Goal: Task Accomplishment & Management: Complete application form

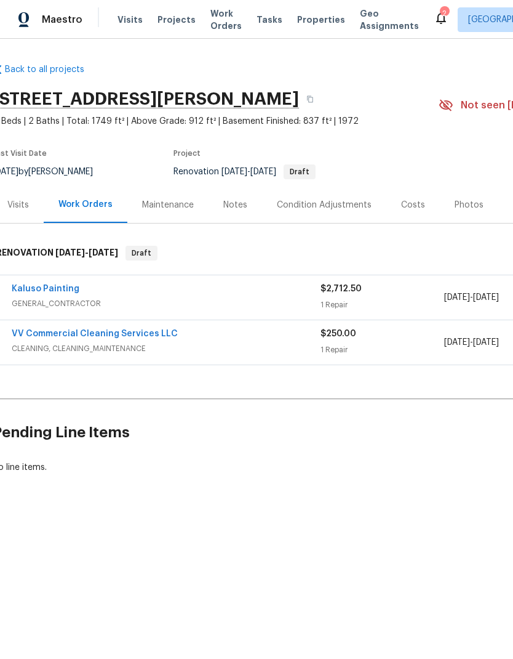
scroll to position [0, 1]
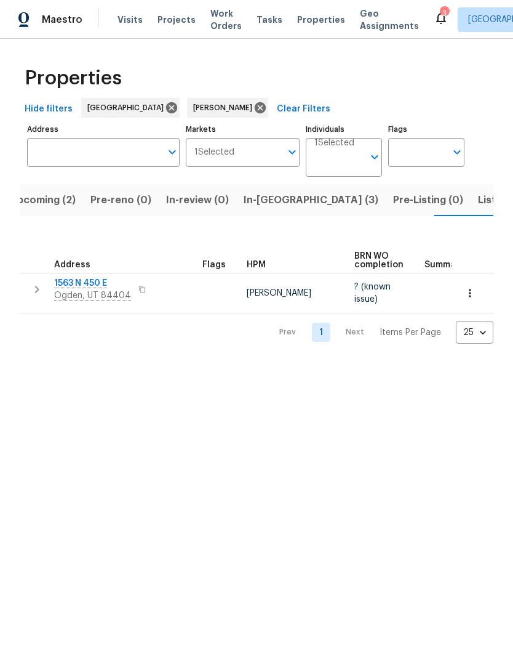
click at [42, 199] on span "Upcoming (2)" at bounding box center [43, 199] width 66 height 17
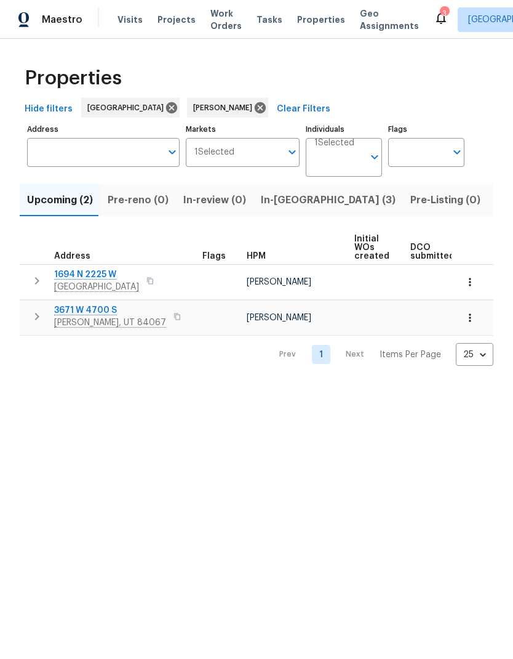
click at [496, 201] on span "Listed (8)" at bounding box center [519, 199] width 47 height 17
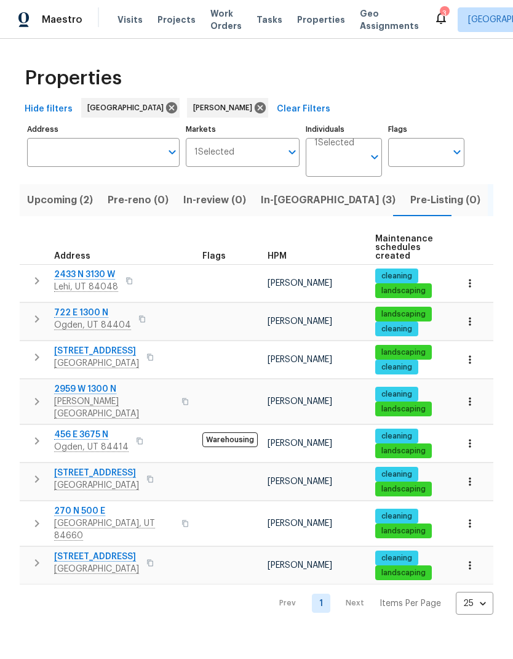
click at [74, 319] on span "722 E 1300 N" at bounding box center [92, 313] width 77 height 12
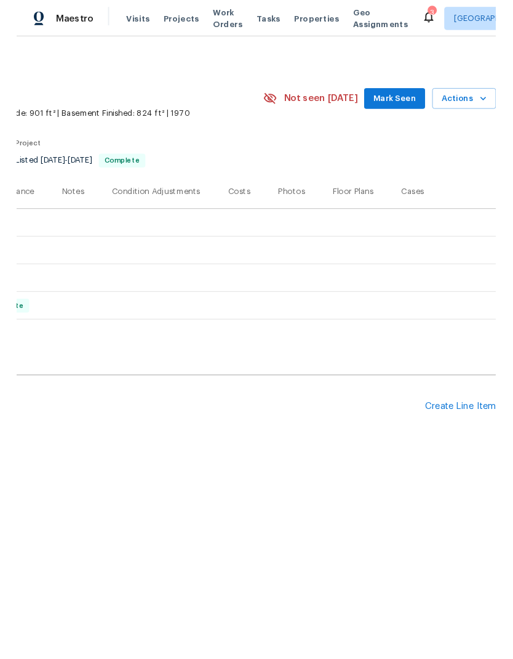
scroll to position [0, 182]
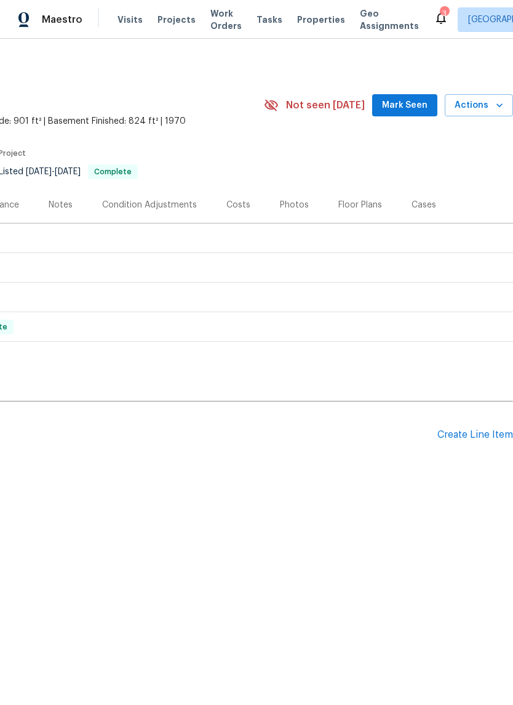
click at [478, 436] on div "Create Line Item" at bounding box center [476, 435] width 76 height 12
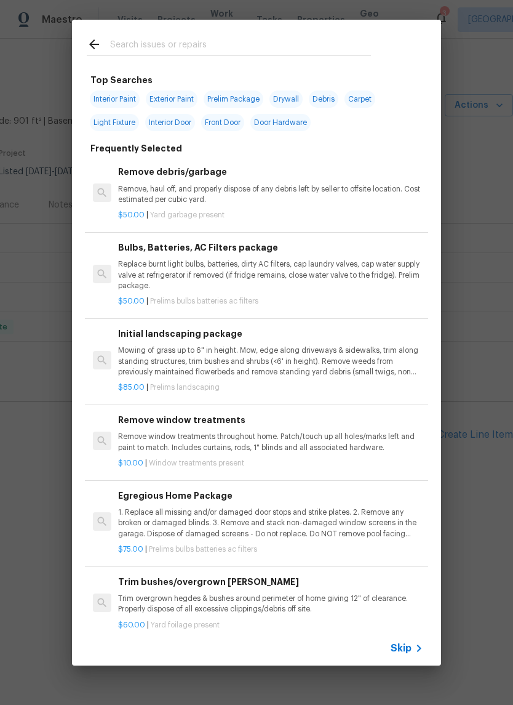
click at [244, 39] on input "text" at bounding box center [240, 46] width 261 height 18
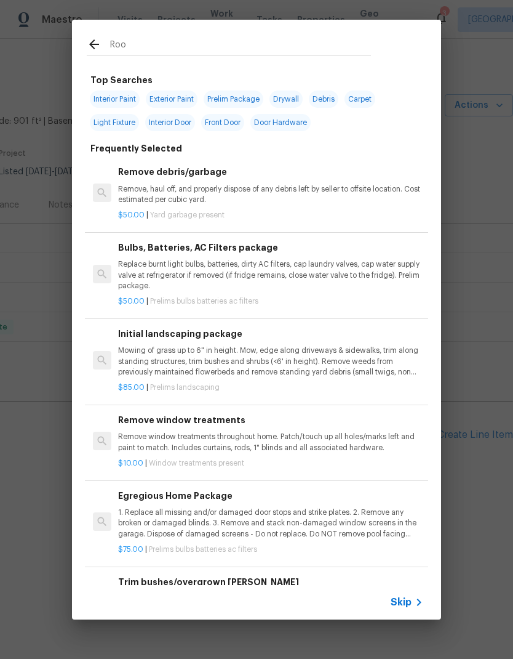
type input "Roof"
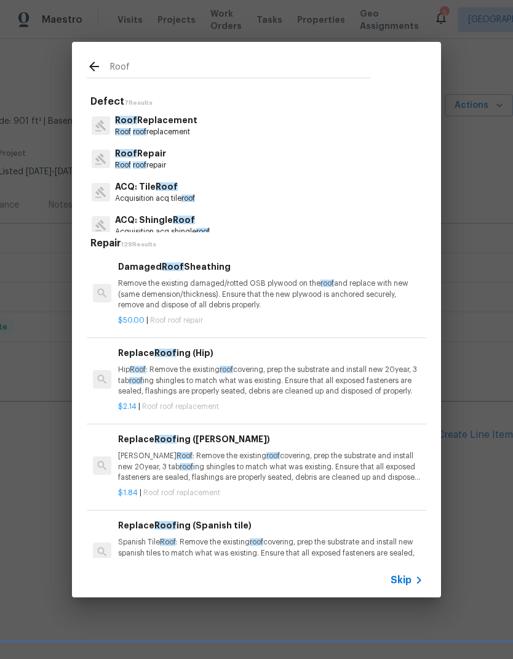
click at [161, 159] on p "Roof Repair" at bounding box center [140, 153] width 51 height 13
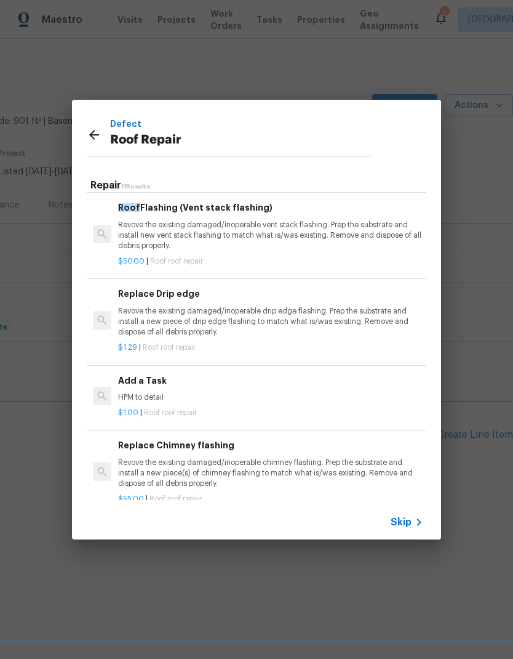
scroll to position [604, 0]
click at [156, 393] on p "HPM to detail" at bounding box center [270, 398] width 305 height 10
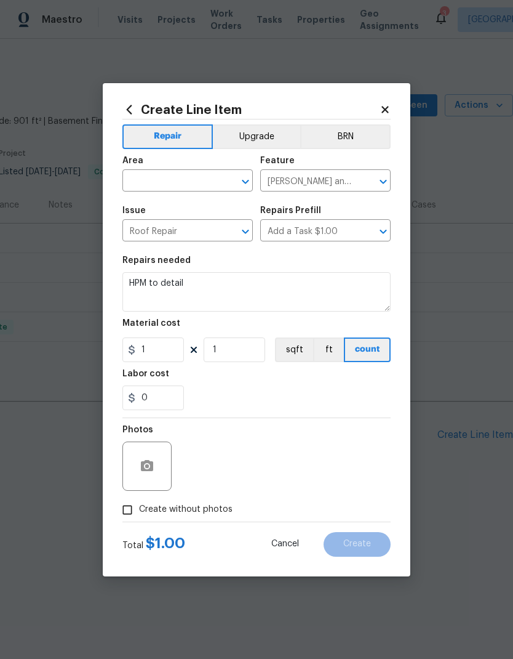
click at [191, 179] on input "text" at bounding box center [170, 181] width 96 height 19
click at [202, 229] on li "Exterior Overall" at bounding box center [187, 229] width 130 height 20
type input "Exterior Overall"
click at [207, 237] on input "Roof Repair" at bounding box center [170, 231] width 96 height 19
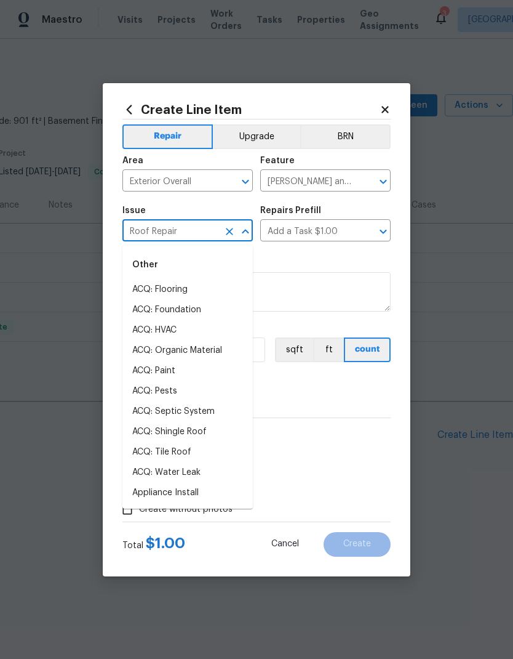
click at [230, 238] on button "Clear" at bounding box center [229, 231] width 17 height 17
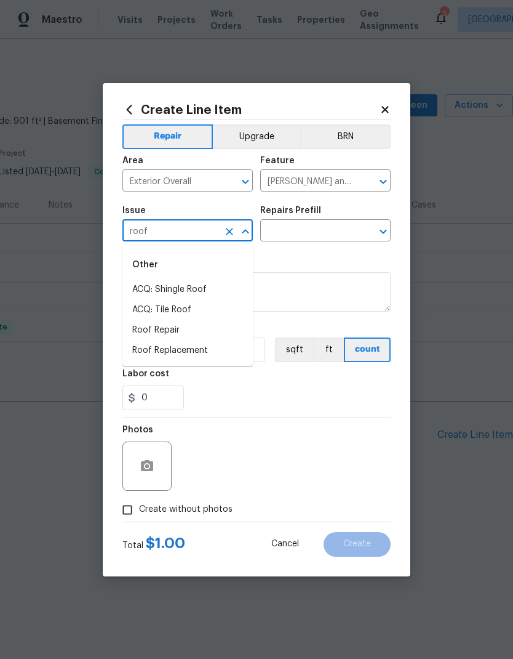
click at [181, 332] on li "Roof Repair" at bounding box center [187, 330] width 130 height 20
type input "Roof Repair"
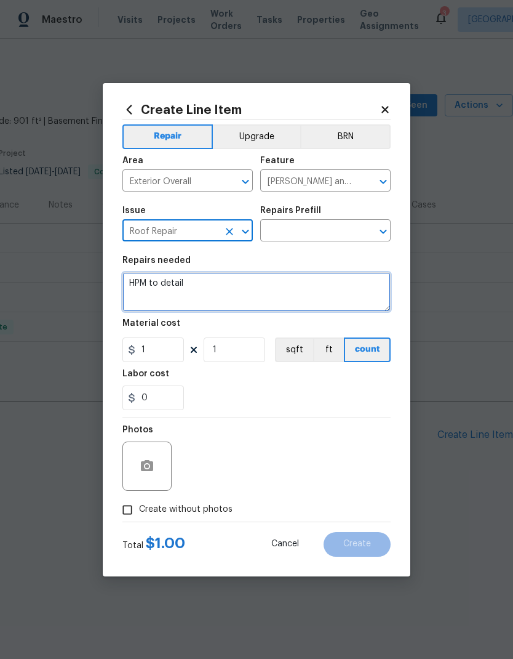
click at [174, 298] on textarea "HPM to detail" at bounding box center [256, 291] width 268 height 39
click at [180, 281] on textarea "HPM to detail" at bounding box center [256, 291] width 268 height 39
click at [175, 291] on textarea "HPM to detail" at bounding box center [256, 291] width 268 height 39
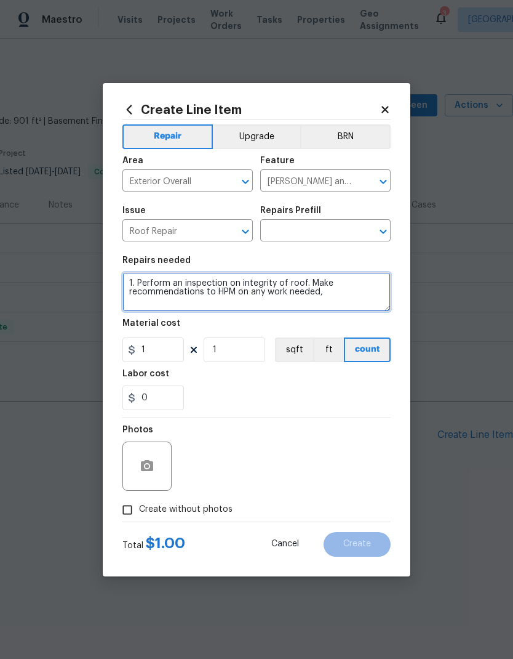
type textarea "1. Perform an inspection on integrity of roof. Make recommendations to HPM on a…"
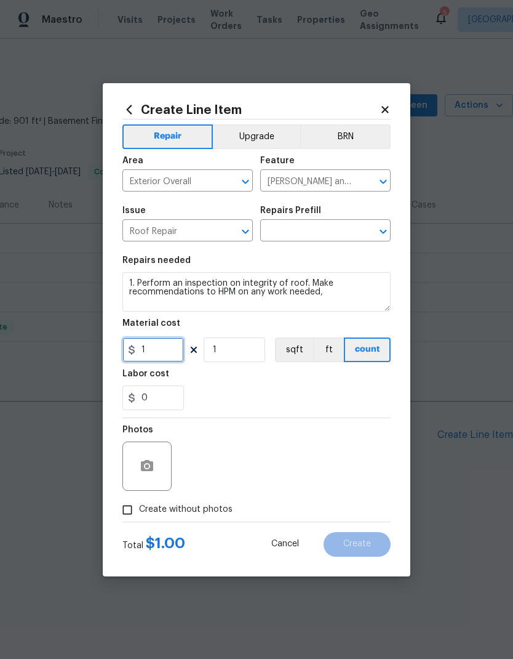
click at [170, 351] on input "1" at bounding box center [153, 349] width 62 height 25
type input "75"
click at [292, 382] on div "Labor cost" at bounding box center [256, 377] width 268 height 16
click at [127, 509] on input "Create without photos" at bounding box center [127, 509] width 23 height 23
checkbox input "true"
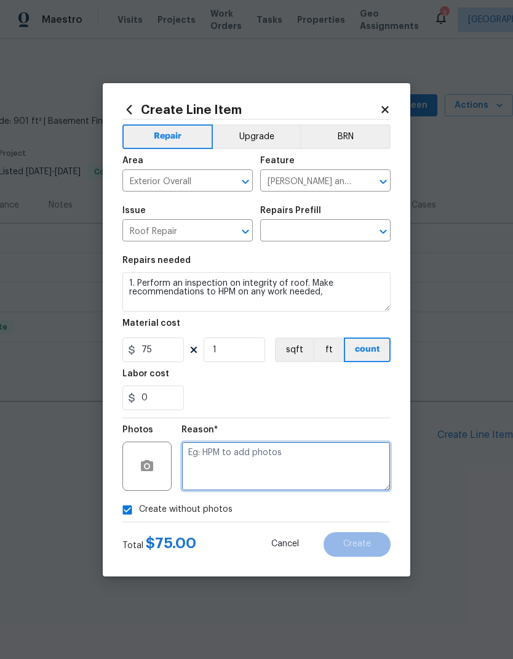
click at [292, 465] on textarea at bounding box center [286, 465] width 209 height 49
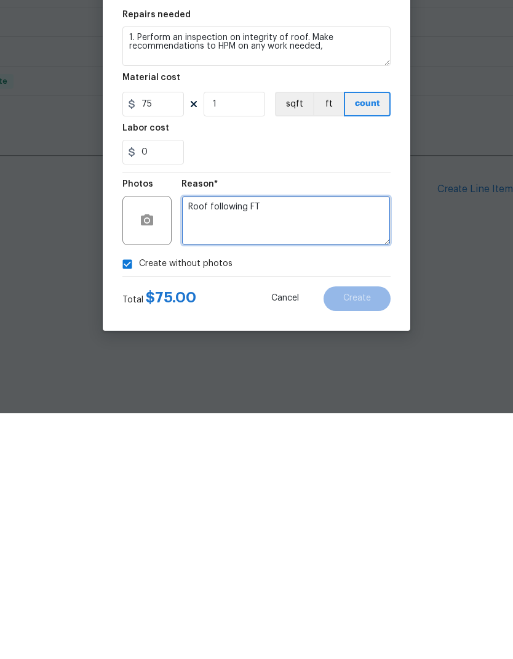
type textarea "Roof following FT"
click at [327, 498] on div "Create without photos" at bounding box center [256, 509] width 268 height 23
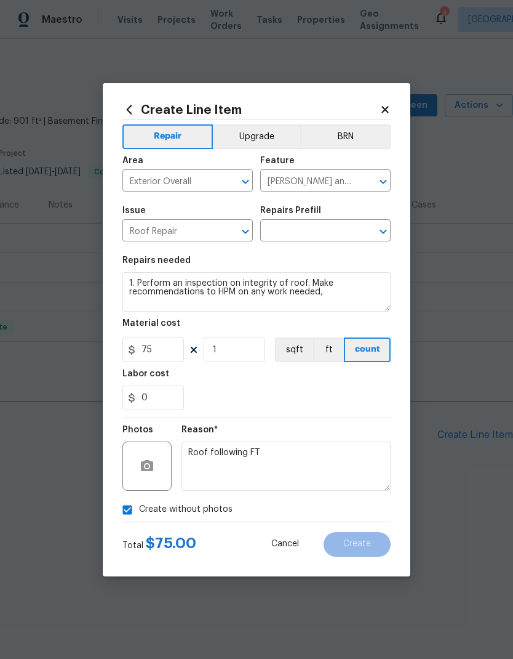
click at [321, 228] on input "text" at bounding box center [308, 231] width 96 height 19
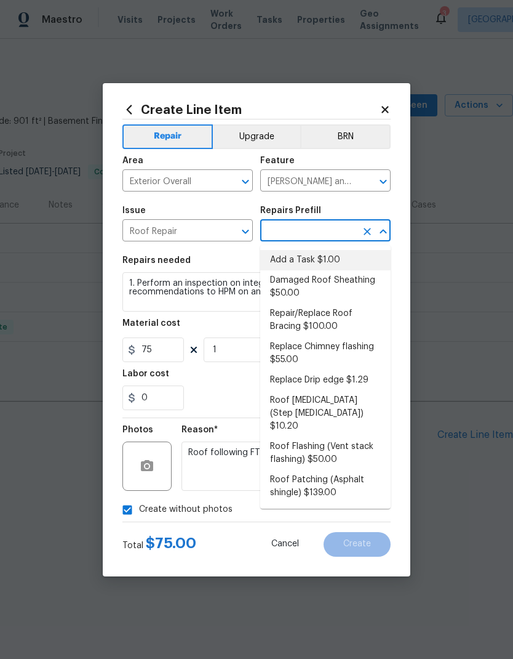
click at [339, 260] on li "Add a Task $1.00" at bounding box center [325, 260] width 130 height 20
type input "Add a Task $1.00"
type textarea "HPM to detail"
type input "Add a Task $1.00"
type input "1"
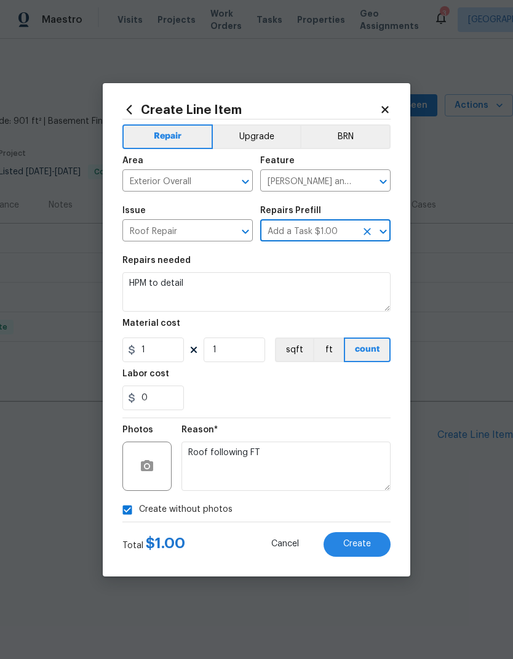
click at [364, 231] on icon "Clear" at bounding box center [367, 231] width 12 height 12
click at [320, 239] on input "text" at bounding box center [308, 231] width 96 height 19
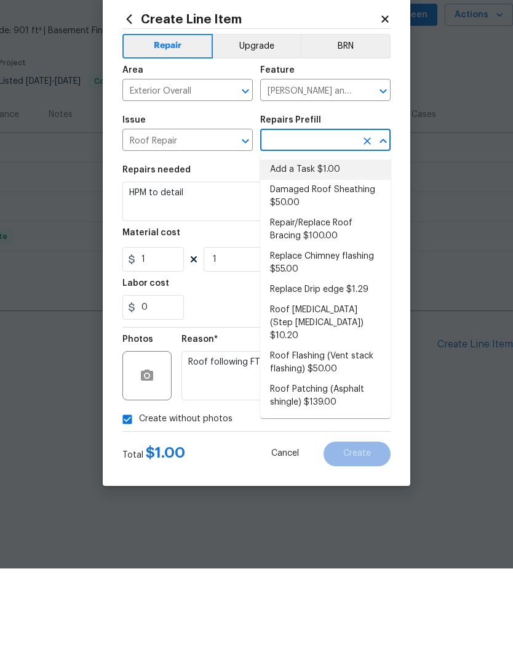
scroll to position [0, 0]
click at [332, 250] on li "Add a Task $1.00" at bounding box center [325, 260] width 130 height 20
type input "Add a Task $1.00"
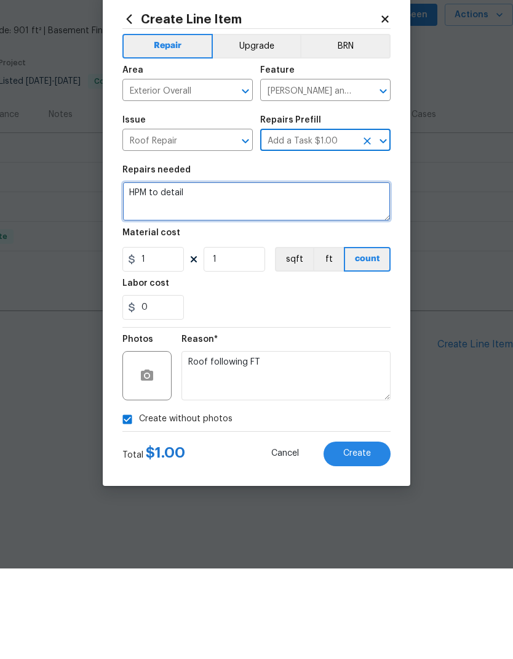
click at [176, 272] on textarea "HPM to detail" at bounding box center [256, 291] width 268 height 39
click at [163, 272] on textarea "HPM to detail" at bounding box center [256, 291] width 268 height 39
click at [164, 272] on textarea "HPM to detail" at bounding box center [256, 291] width 268 height 39
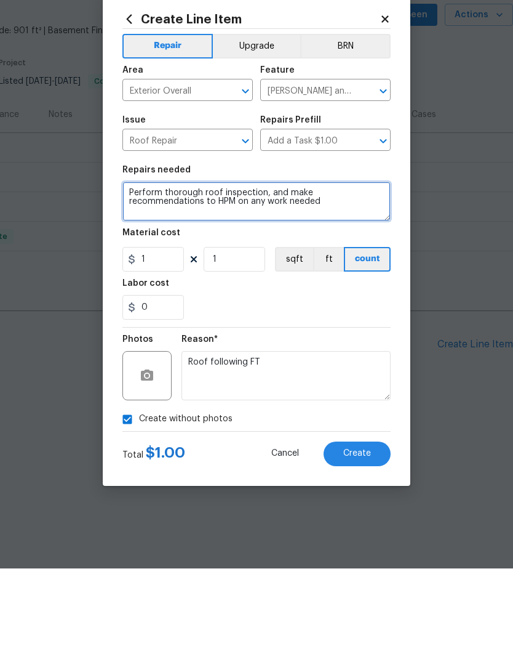
type textarea "Perform thorough roof inspection, and make recommendations to HPM on any work n…"
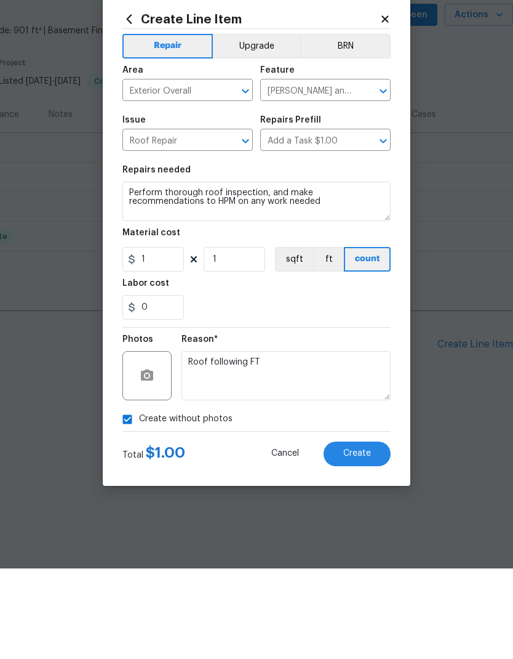
click at [311, 385] on div "0" at bounding box center [256, 397] width 268 height 25
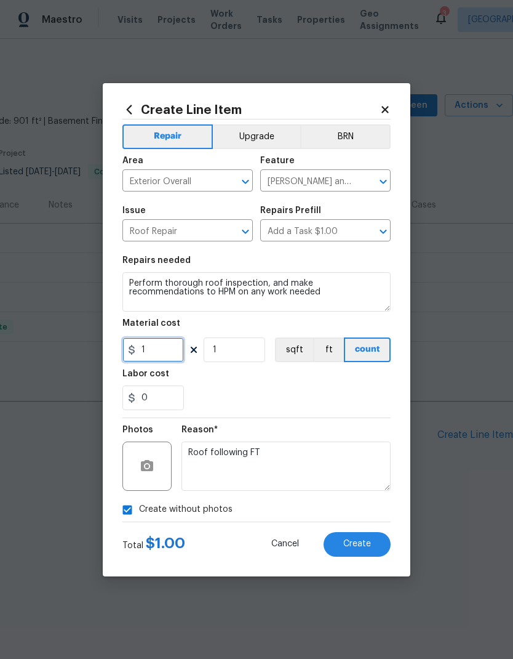
click at [161, 356] on input "1" at bounding box center [153, 349] width 62 height 25
type input "75"
click at [318, 384] on div "Labor cost" at bounding box center [256, 377] width 268 height 16
click at [361, 539] on button "Create" at bounding box center [357, 544] width 67 height 25
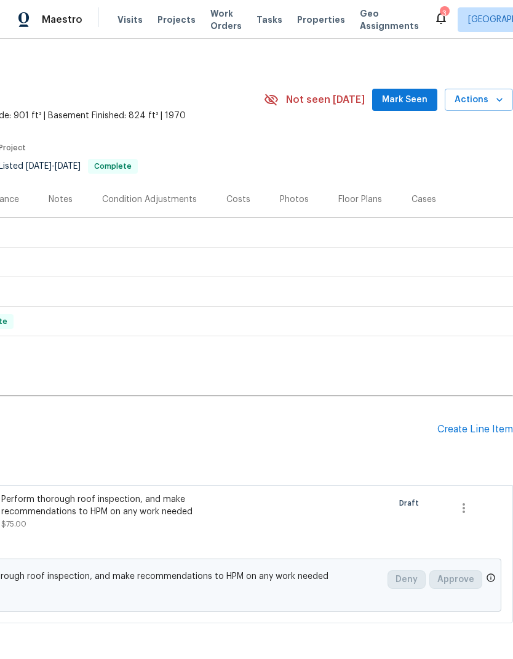
scroll to position [5, 182]
click at [475, 424] on div "Create Line Item" at bounding box center [476, 430] width 76 height 12
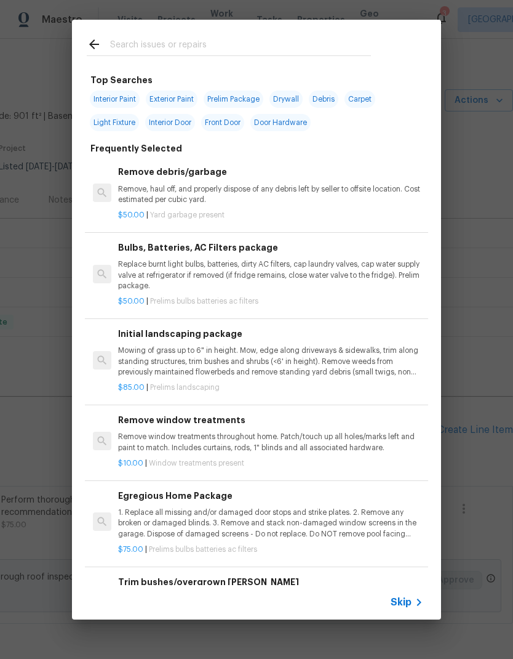
click at [211, 45] on input "text" at bounding box center [240, 46] width 261 height 18
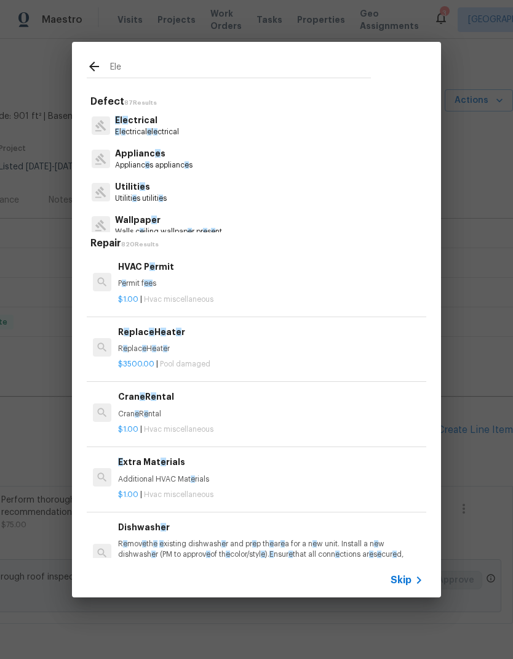
type input "Elec"
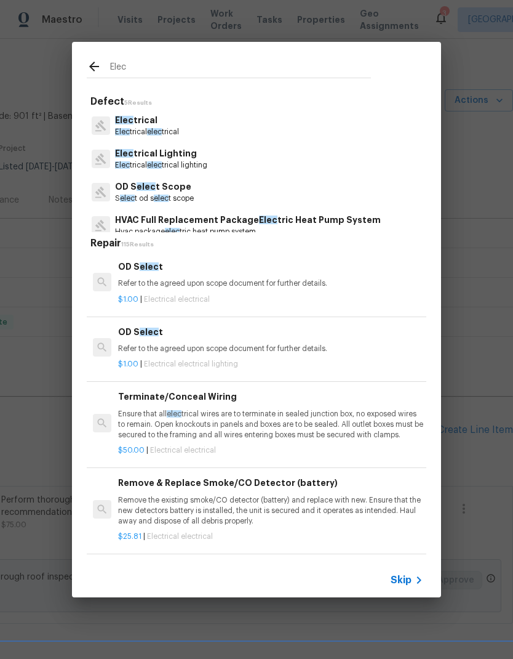
click at [167, 124] on p "Elec trical" at bounding box center [147, 120] width 64 height 13
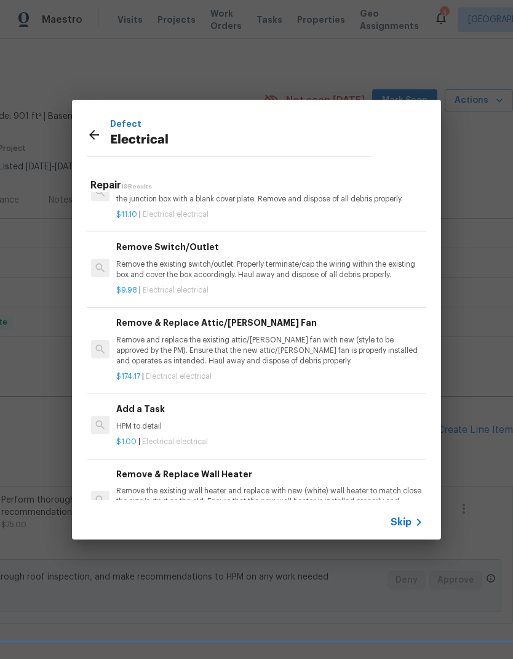
scroll to position [826, 2]
click at [225, 422] on p "HPM to detail" at bounding box center [268, 425] width 305 height 10
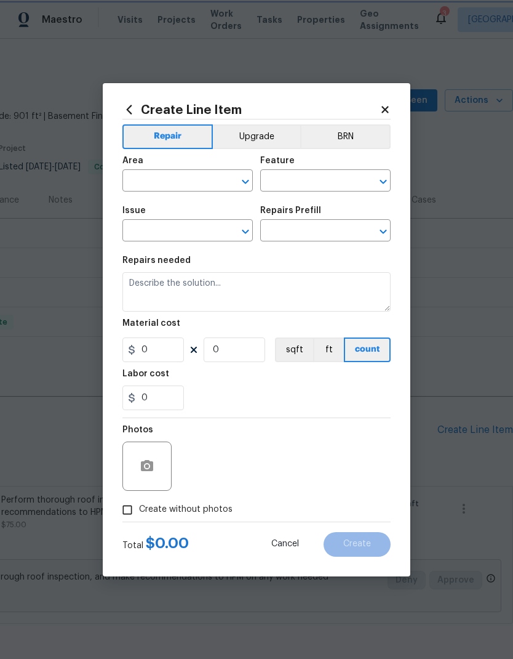
type input "Electrical"
type input "Add a Task $1.00"
type textarea "HPM to detail"
type input "1"
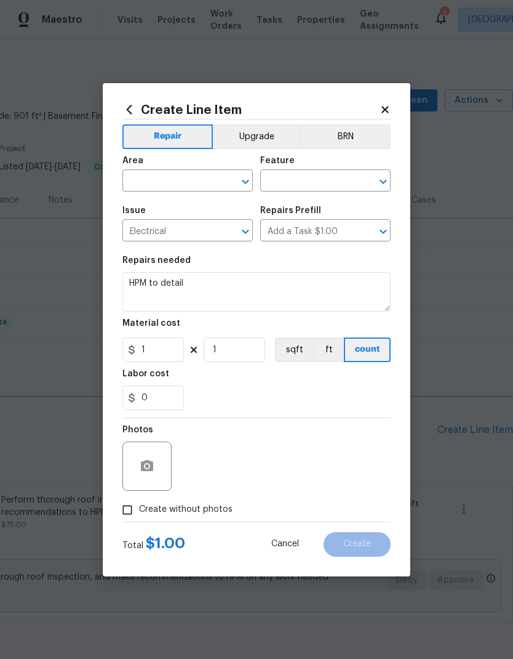
click at [190, 185] on input "text" at bounding box center [170, 181] width 96 height 19
click at [206, 268] on li "Interior Overall" at bounding box center [187, 278] width 130 height 20
type input "Interior Overall"
click at [326, 184] on input "text" at bounding box center [308, 181] width 96 height 19
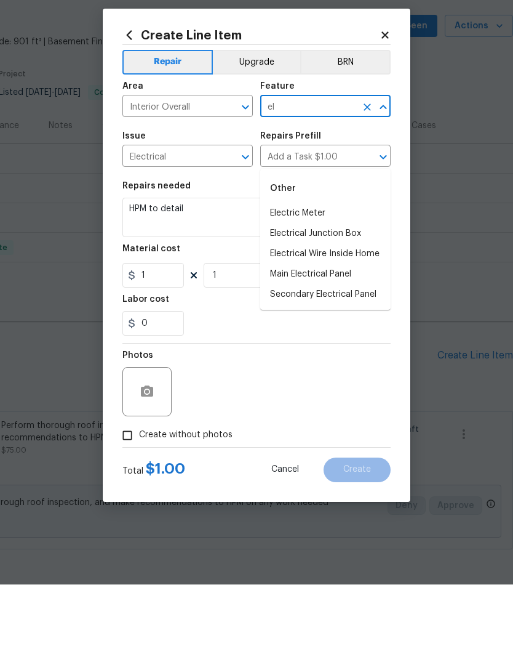
type input "e"
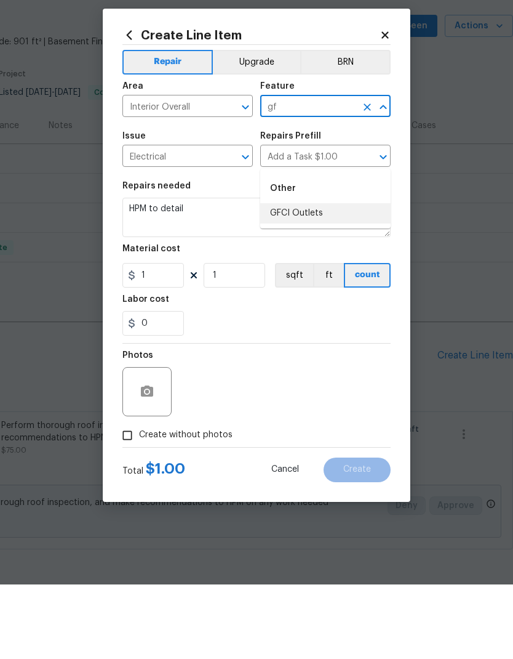
click at [324, 278] on li "GFCI Outlets" at bounding box center [325, 288] width 130 height 20
type input "GFCI Outlets"
click at [189, 272] on textarea "HPM to detail" at bounding box center [256, 291] width 268 height 39
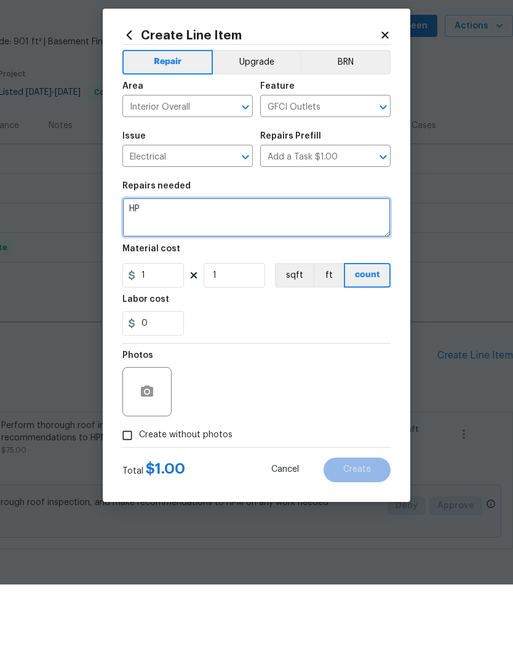
type textarea "H"
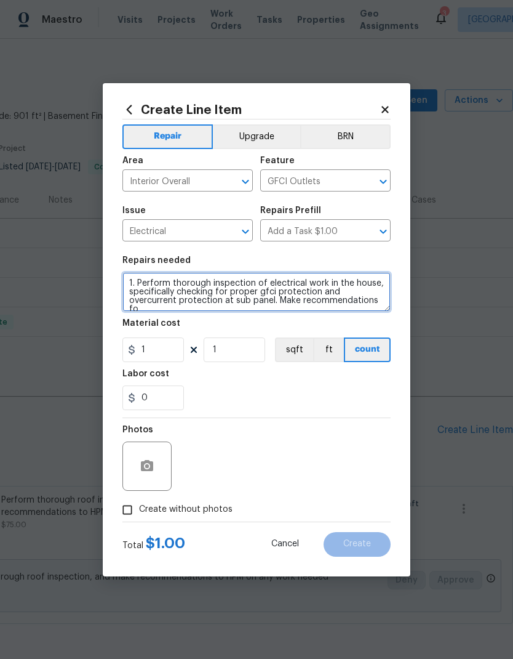
scroll to position [3, 0]
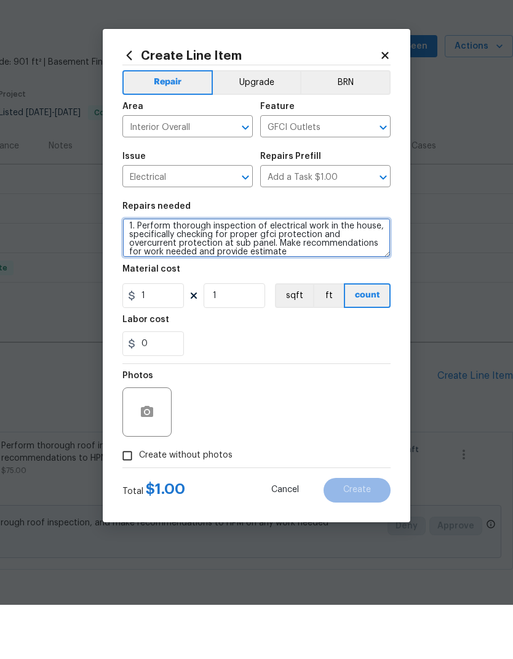
type textarea "1. Perform thorough inspection of electrical work in the house, specifically ch…"
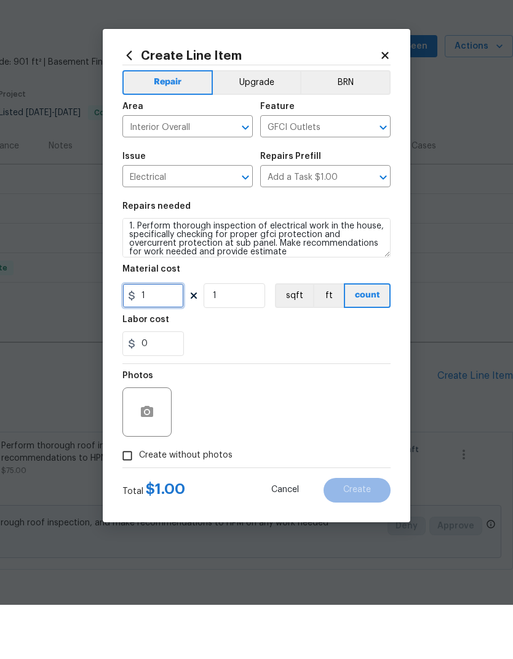
click at [160, 337] on input "1" at bounding box center [153, 349] width 62 height 25
type input "75"
click at [309, 385] on div "0" at bounding box center [256, 397] width 268 height 25
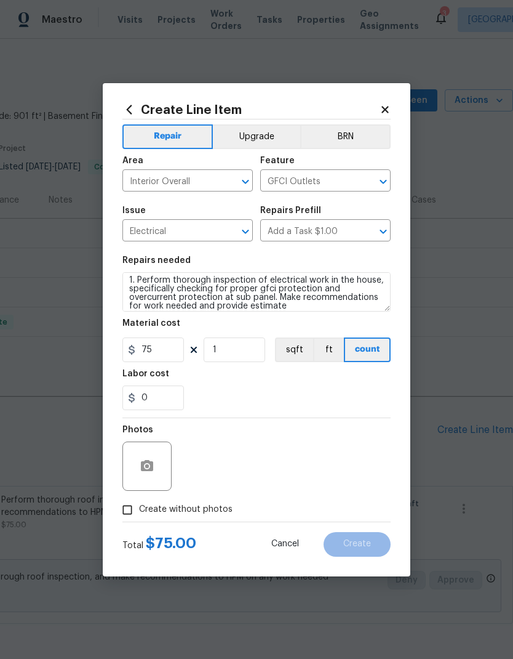
click at [129, 516] on input "Create without photos" at bounding box center [127, 509] width 23 height 23
checkbox input "true"
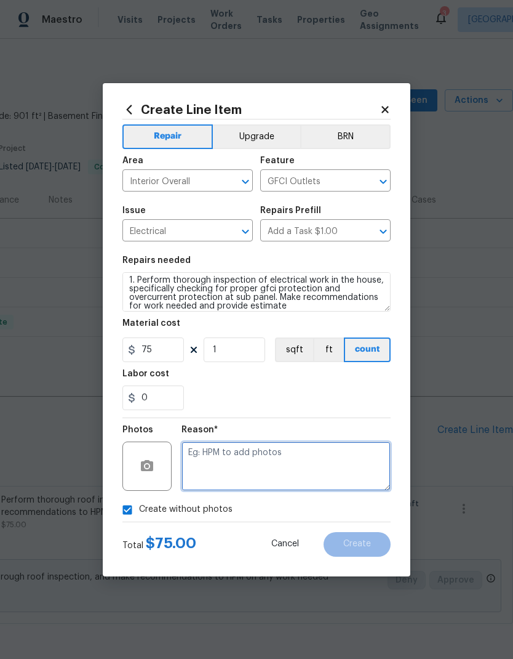
click at [314, 453] on textarea at bounding box center [286, 465] width 209 height 49
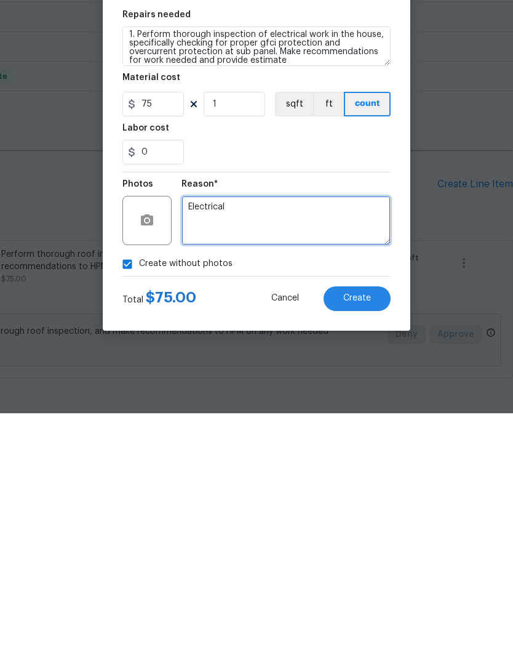
type textarea "Electrical"
click at [343, 249] on section "Repairs needed 1. Perform thorough inspection of electrical work in the house, …" at bounding box center [256, 333] width 268 height 169
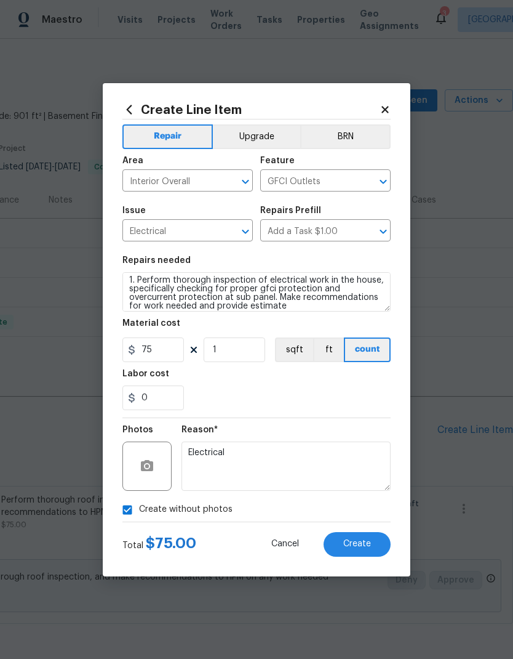
click at [365, 552] on button "Create" at bounding box center [357, 544] width 67 height 25
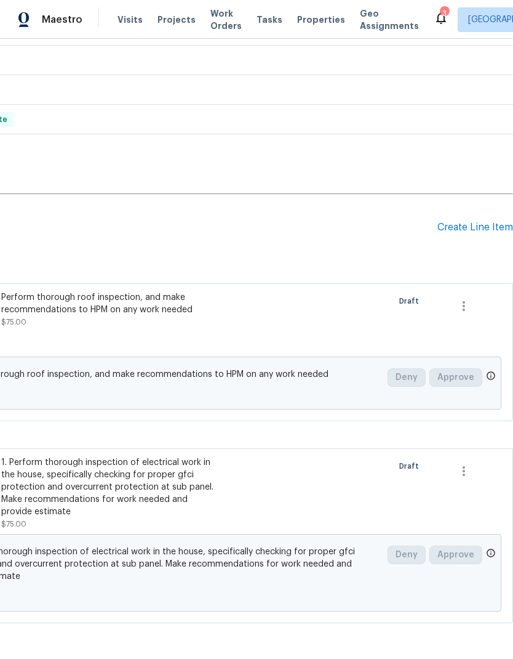
scroll to position [207, 182]
click at [471, 222] on div "Create Line Item" at bounding box center [476, 228] width 76 height 12
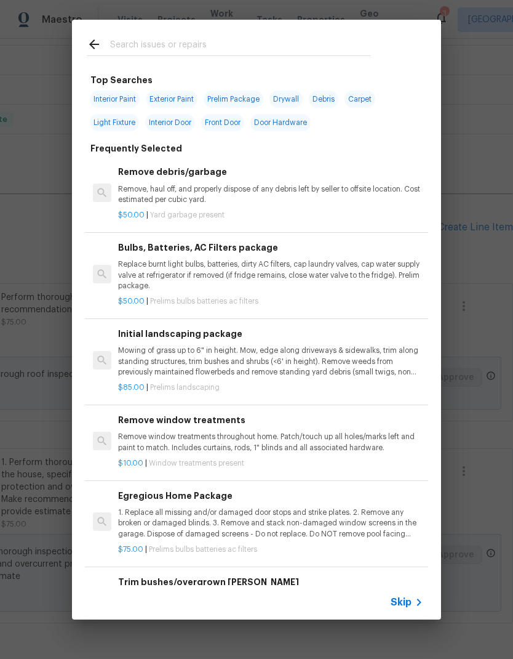
click at [225, 38] on input "text" at bounding box center [240, 46] width 261 height 18
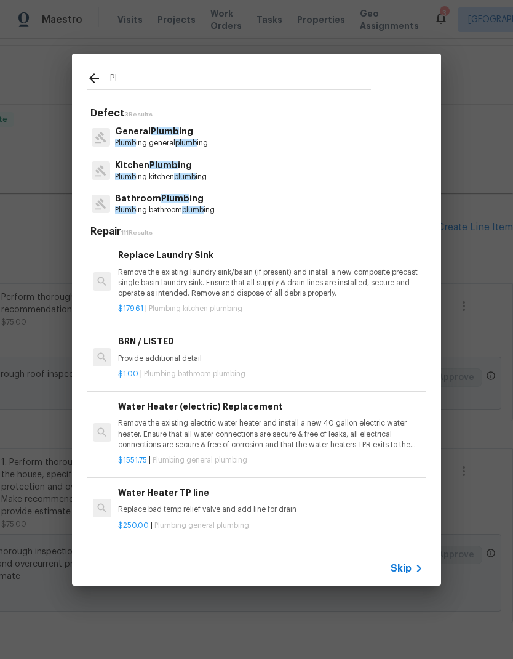
type input "P"
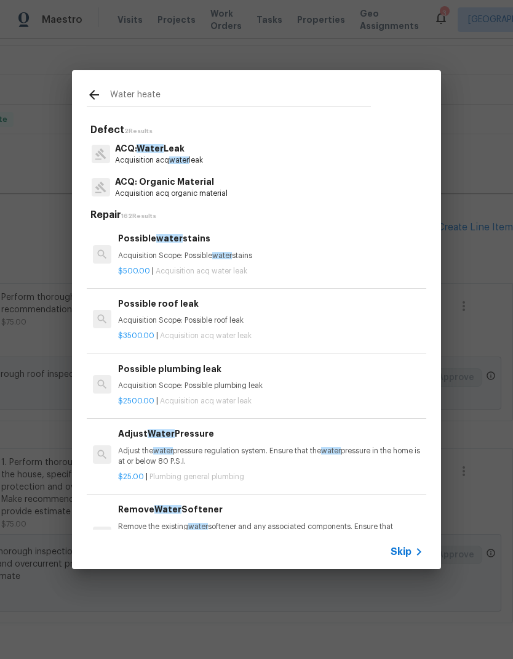
type input "Water heater"
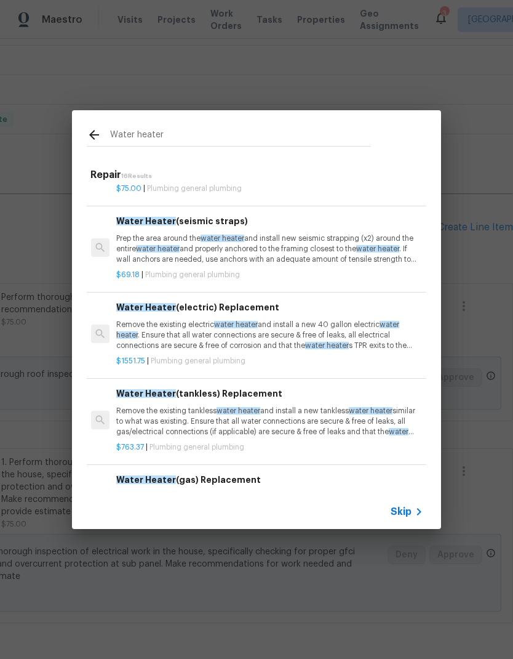
scroll to position [68, 2]
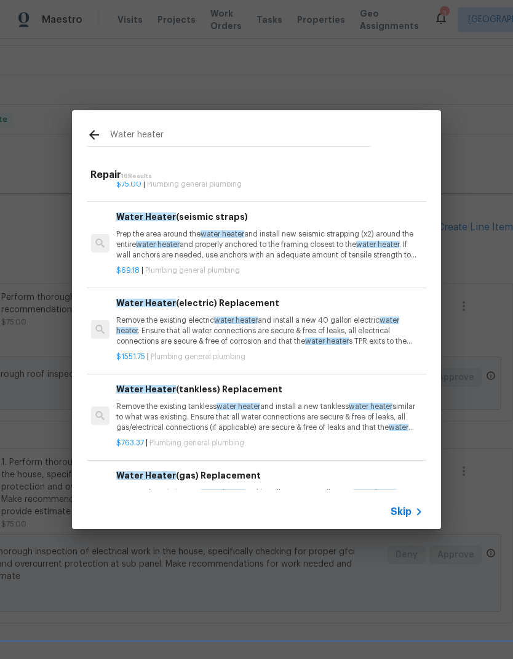
click at [319, 244] on p "Prep the area around the water heater and install new seismic strapping (x2) ar…" at bounding box center [268, 244] width 305 height 31
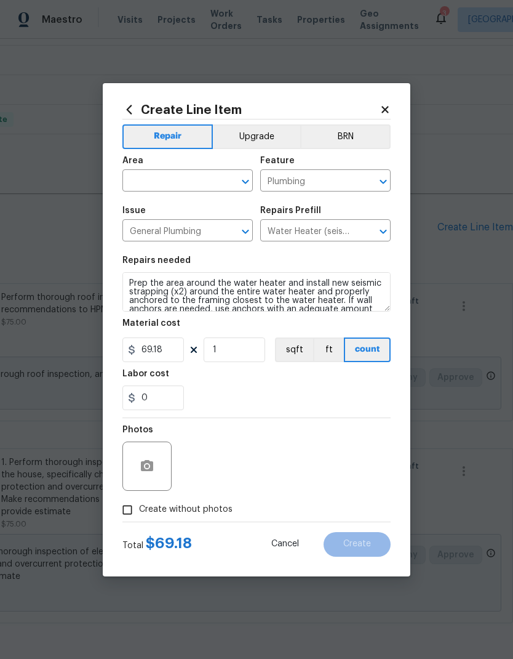
click at [206, 183] on input "text" at bounding box center [170, 181] width 96 height 19
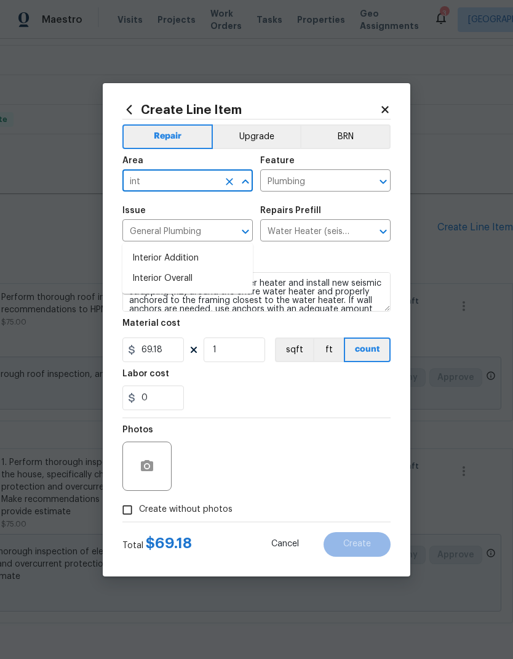
click at [207, 268] on li "Interior Overall" at bounding box center [187, 278] width 130 height 20
type input "Interior Overall"
click at [315, 229] on input "Water Heater (seismic straps) $69.18" at bounding box center [308, 231] width 96 height 19
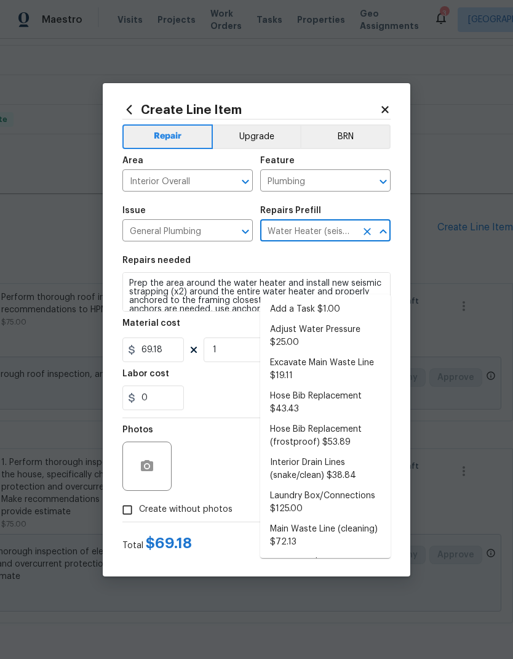
click at [380, 211] on div "Repairs Prefill" at bounding box center [325, 214] width 130 height 16
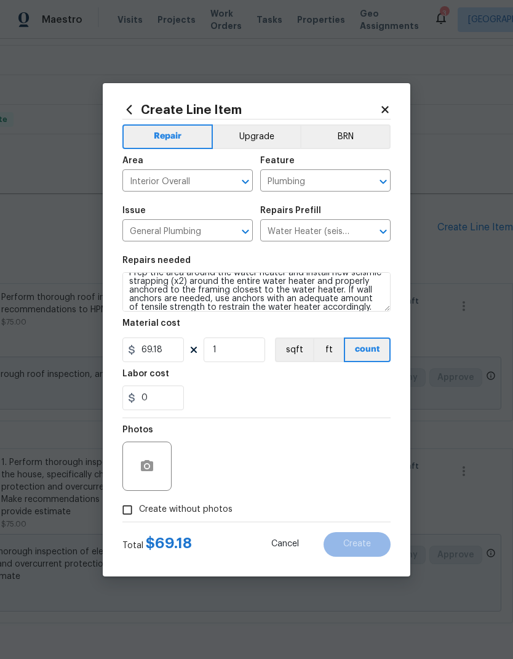
scroll to position [7, 0]
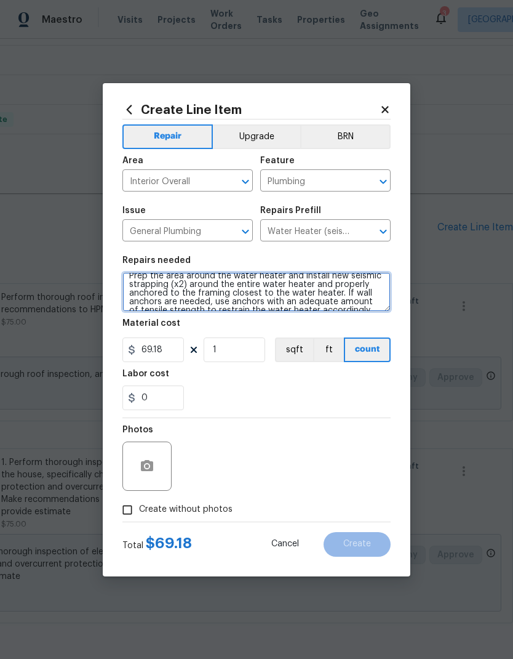
click at [126, 279] on textarea "Prep the area around the water heater and install new seismic strapping (x2) ar…" at bounding box center [256, 291] width 268 height 39
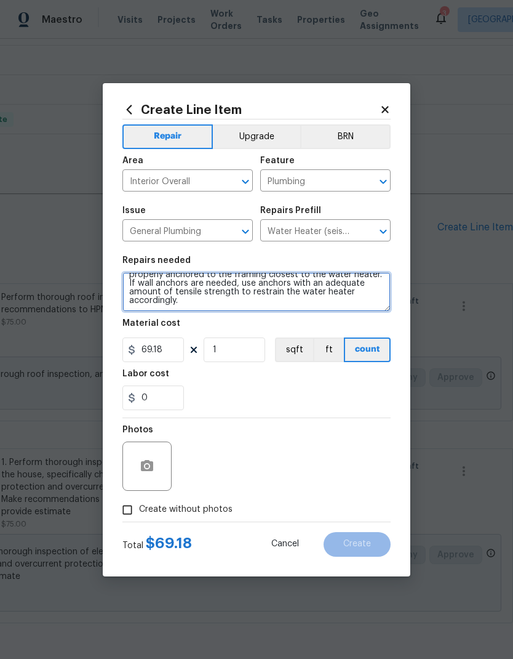
scroll to position [26, 0]
click at [306, 307] on textarea "1. Prep the area around the water heater and install new seismic strapping (x2)…" at bounding box center [256, 291] width 268 height 39
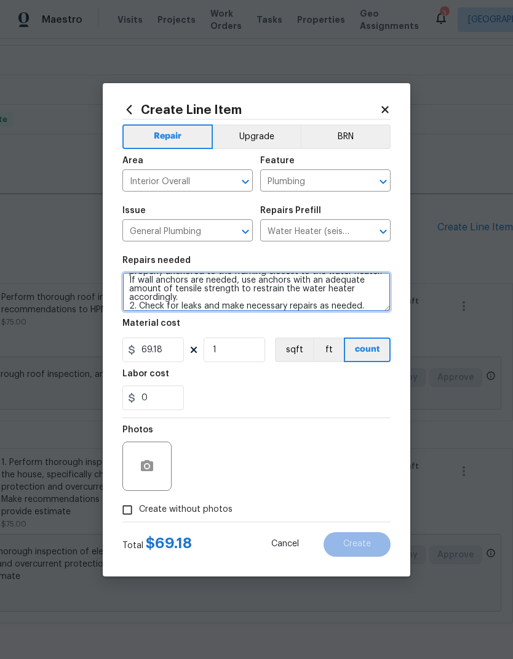
type textarea "1. Prep the area around the water heater and install new seismic strapping (x2)…"
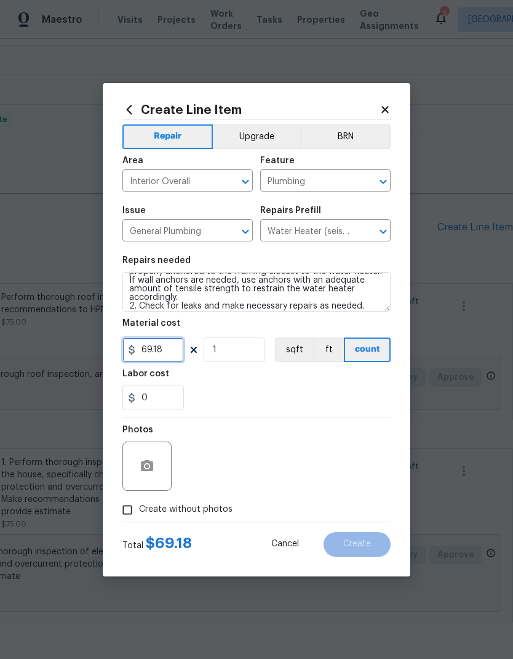
click at [169, 357] on input "69.18" at bounding box center [153, 349] width 62 height 25
click at [295, 382] on div "Labor cost" at bounding box center [256, 377] width 268 height 16
click at [169, 351] on input "7" at bounding box center [153, 349] width 62 height 25
type input "75"
click at [270, 390] on div "0" at bounding box center [256, 397] width 268 height 25
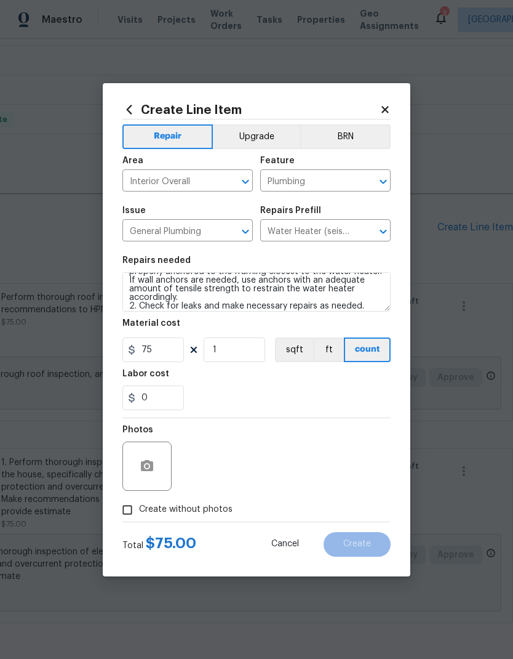
click at [125, 512] on input "Create without photos" at bounding box center [127, 509] width 23 height 23
checkbox input "true"
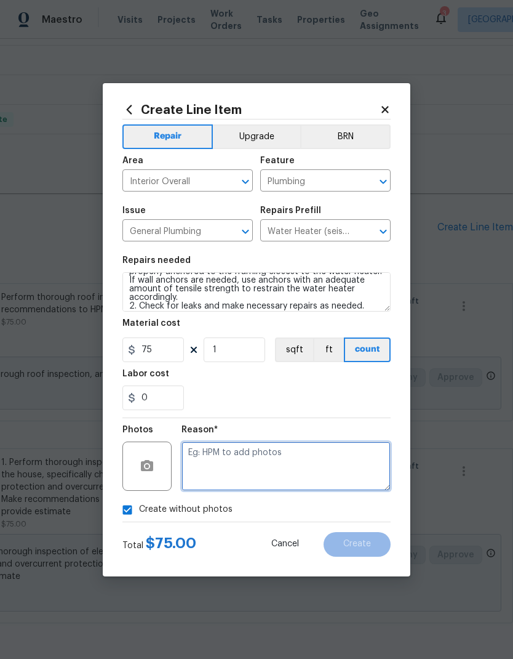
click at [295, 463] on textarea at bounding box center [286, 465] width 209 height 49
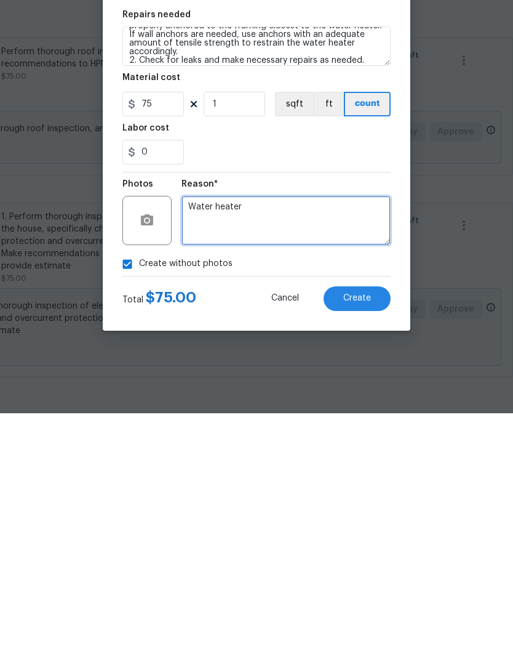
type textarea "Water heater"
click at [346, 385] on div "0" at bounding box center [256, 397] width 268 height 25
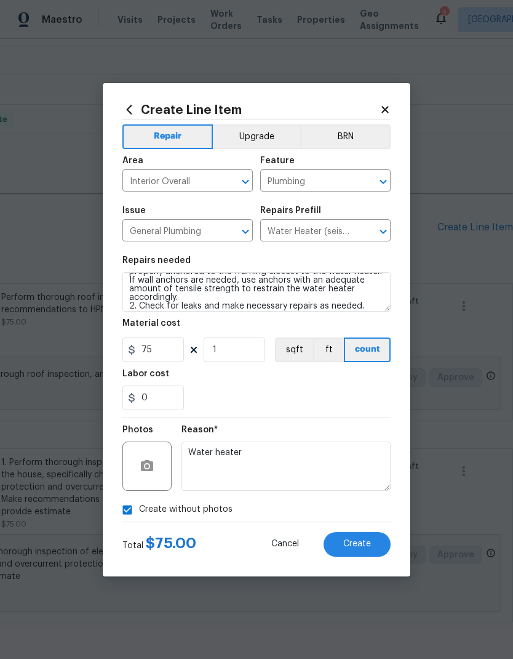
click at [374, 545] on button "Create" at bounding box center [357, 544] width 67 height 25
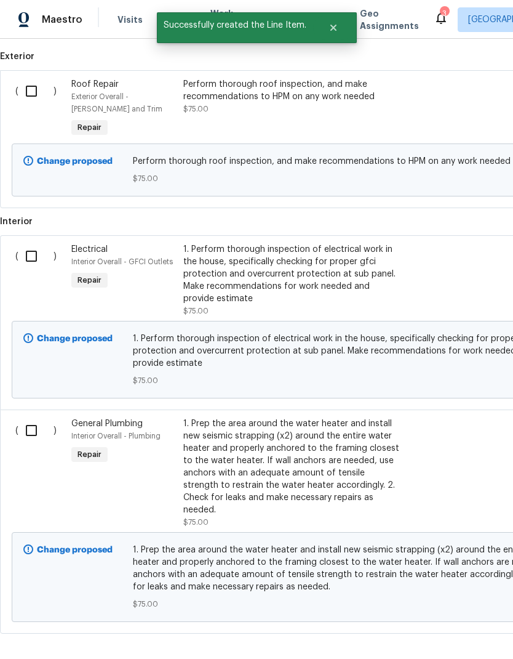
scroll to position [419, 0]
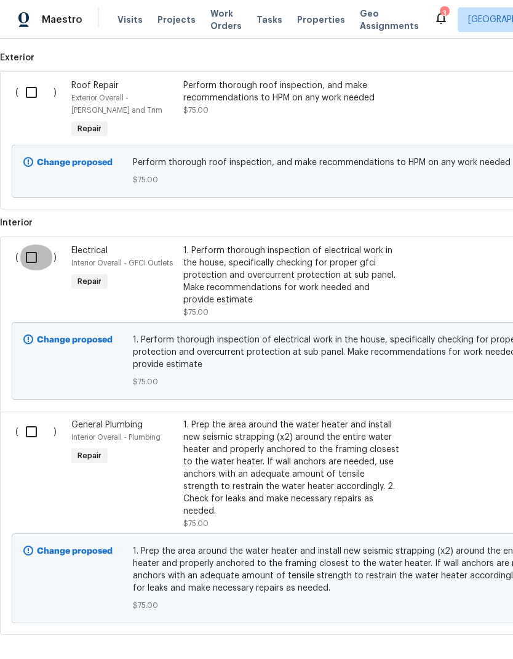
click at [39, 244] on input "checkbox" at bounding box center [35, 257] width 35 height 26
checkbox input "true"
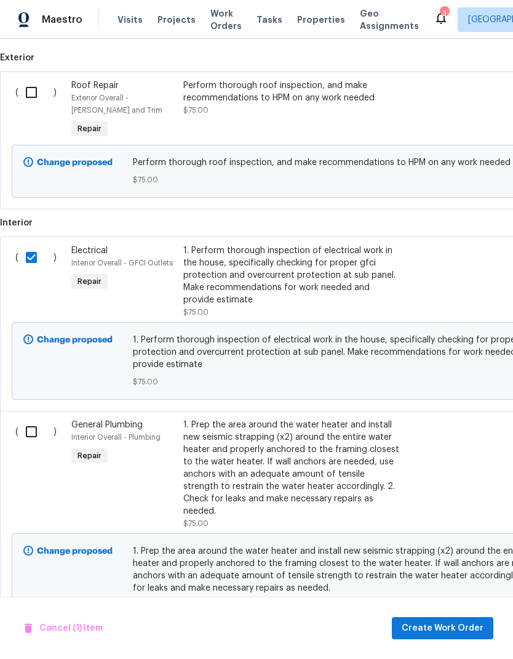
click at [30, 419] on input "checkbox" at bounding box center [35, 432] width 35 height 26
checkbox input "true"
click at [449, 638] on button "Create Work Order" at bounding box center [443, 628] width 102 height 23
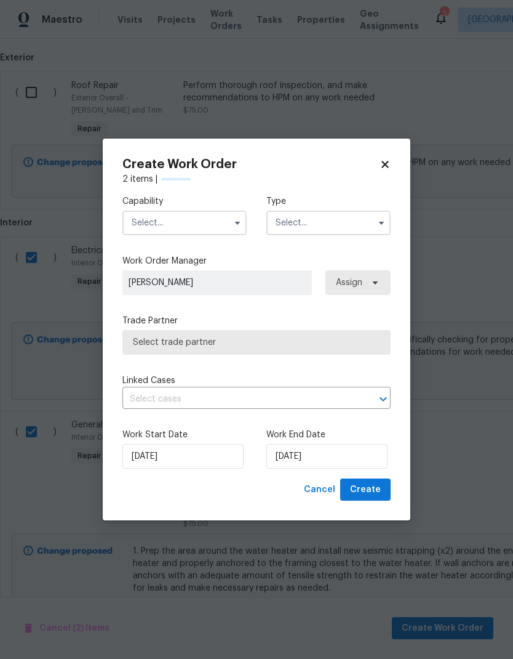
checkbox input "false"
click at [191, 223] on input "text" at bounding box center [184, 223] width 124 height 25
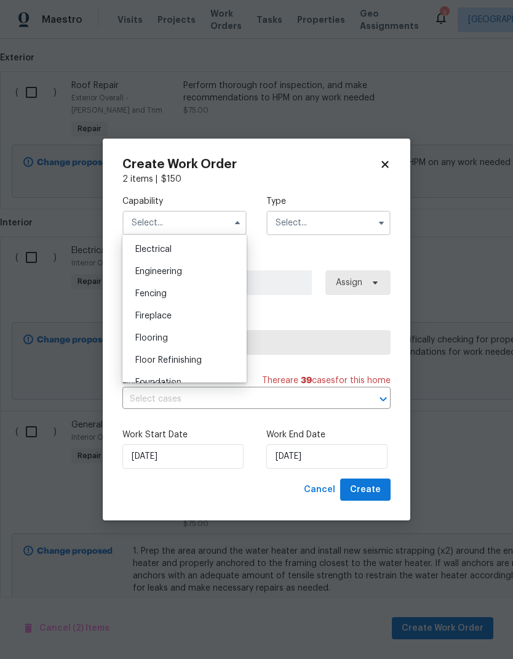
scroll to position [385, 0]
click at [189, 252] on div "Electrical" at bounding box center [185, 252] width 118 height 22
type input "Electrical"
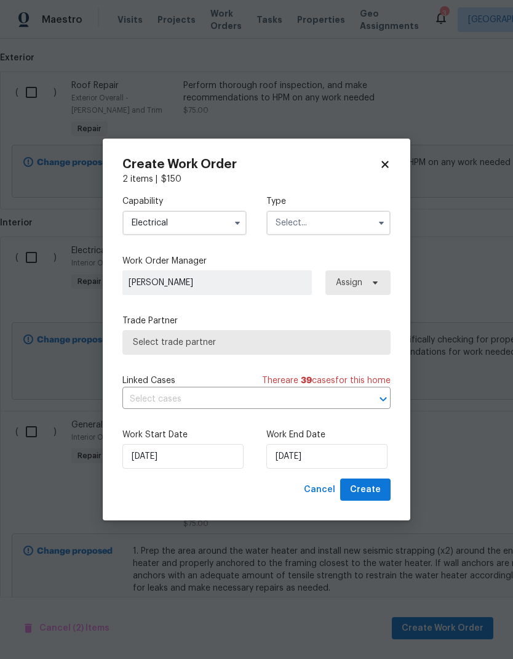
click at [337, 225] on input "text" at bounding box center [329, 223] width 124 height 25
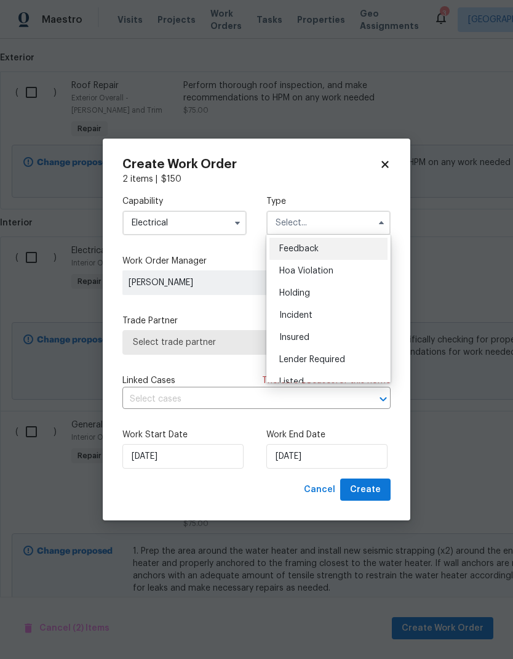
click at [319, 377] on div "Listed" at bounding box center [329, 382] width 118 height 22
type input "Listed"
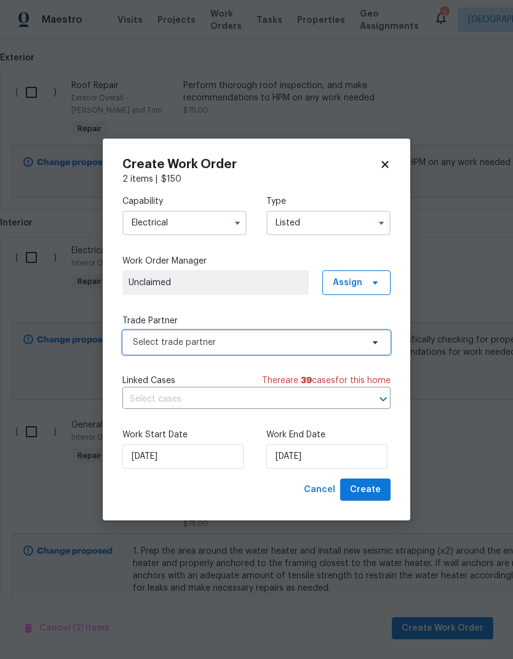
click at [347, 340] on span "Select trade partner" at bounding box center [248, 342] width 230 height 12
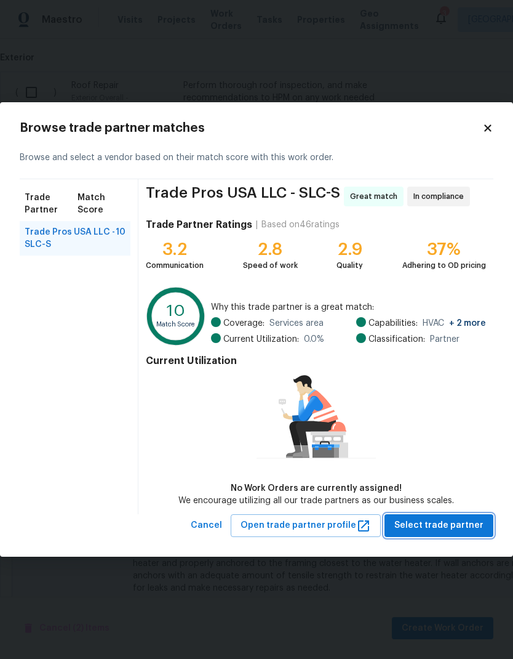
click at [459, 524] on span "Select trade partner" at bounding box center [439, 525] width 89 height 15
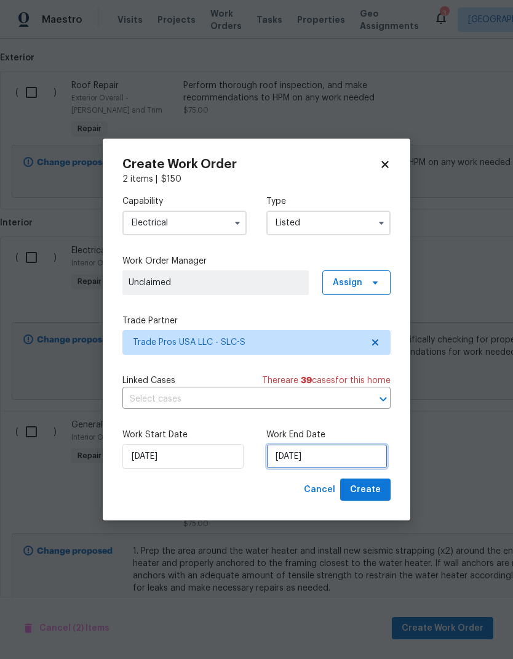
click at [346, 458] on input "[DATE]" at bounding box center [327, 456] width 121 height 25
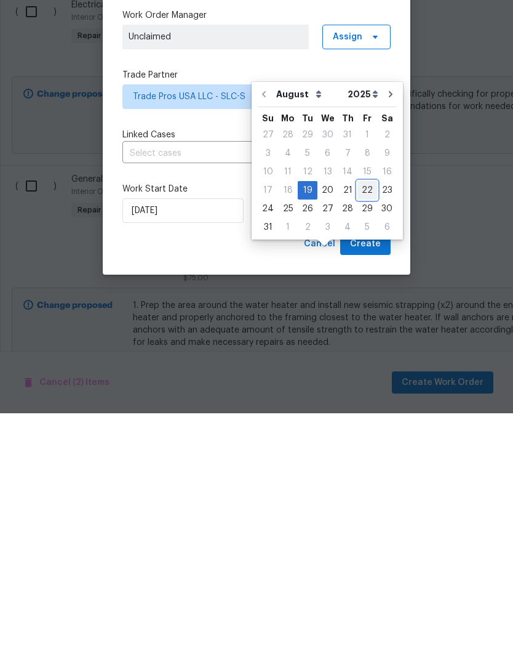
click at [360, 427] on div "22" at bounding box center [368, 435] width 20 height 17
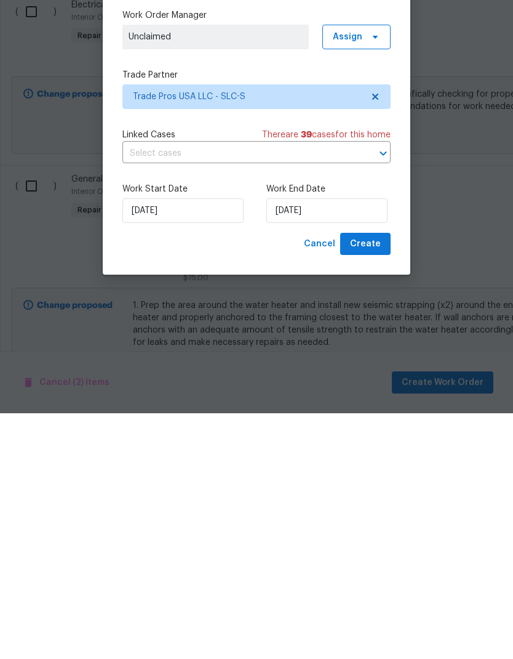
type input "8/22/2025"
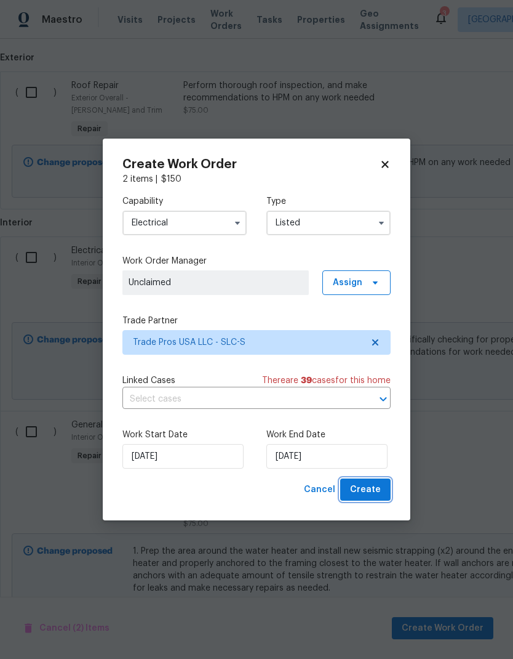
click at [374, 487] on span "Create" at bounding box center [365, 489] width 31 height 15
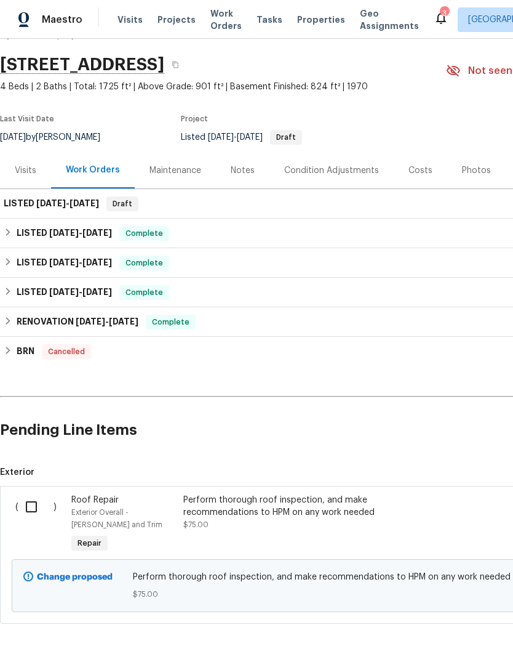
scroll to position [34, -1]
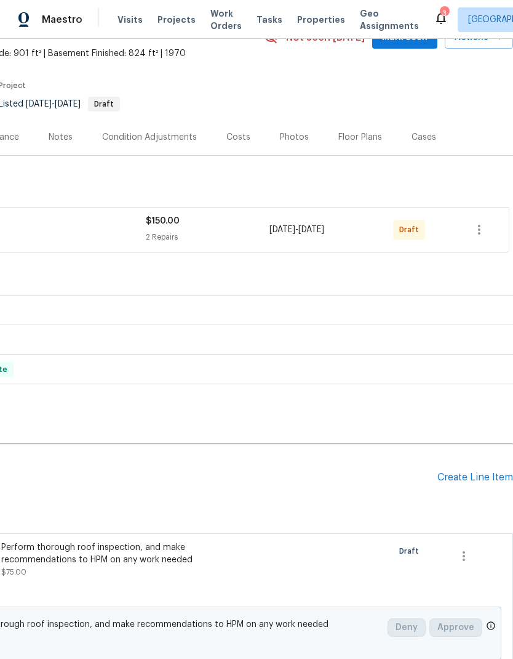
scroll to position [68, 182]
click at [480, 227] on icon "button" at bounding box center [479, 230] width 2 height 10
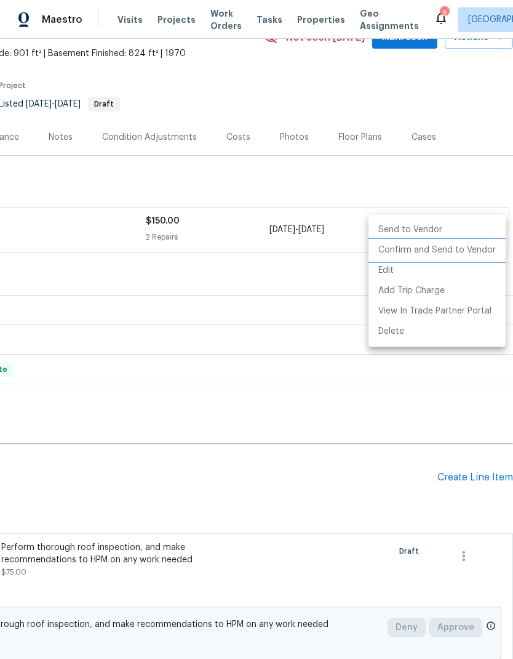
click at [449, 254] on li "Confirm and Send to Vendor" at bounding box center [437, 250] width 137 height 20
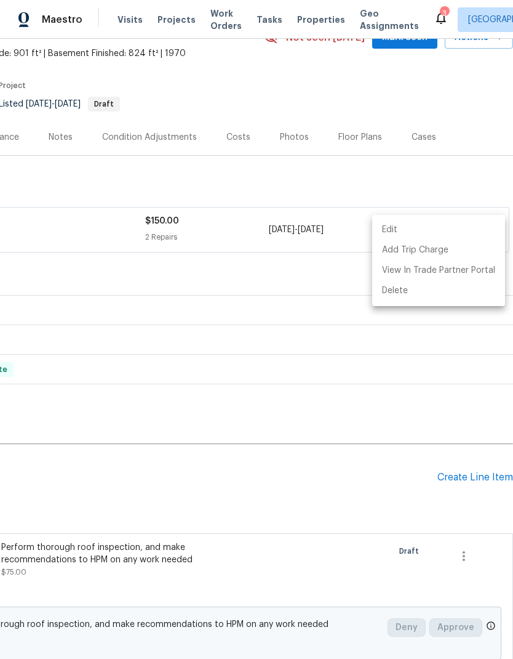
click at [478, 112] on div at bounding box center [256, 329] width 513 height 659
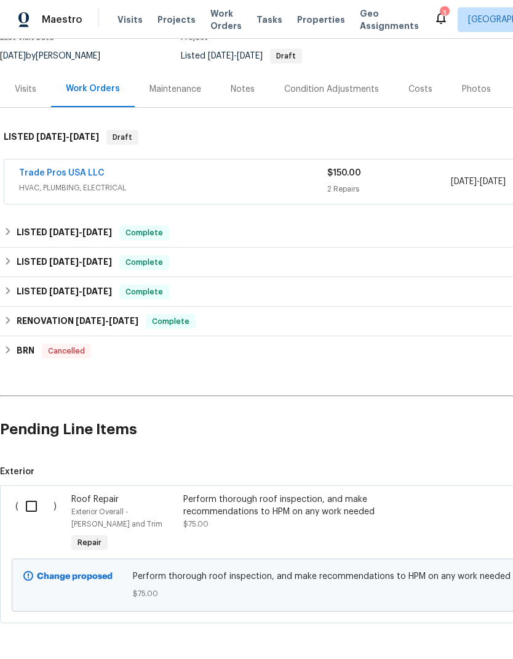
scroll to position [115, 0]
click at [33, 512] on input "checkbox" at bounding box center [35, 507] width 35 height 26
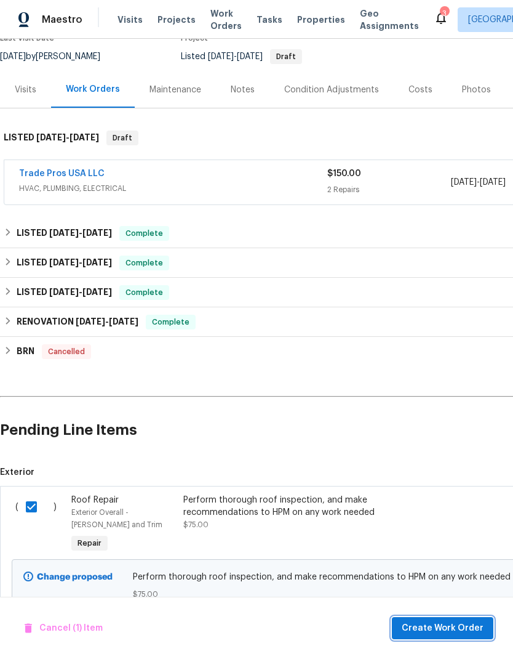
click at [447, 632] on span "Create Work Order" at bounding box center [443, 627] width 82 height 15
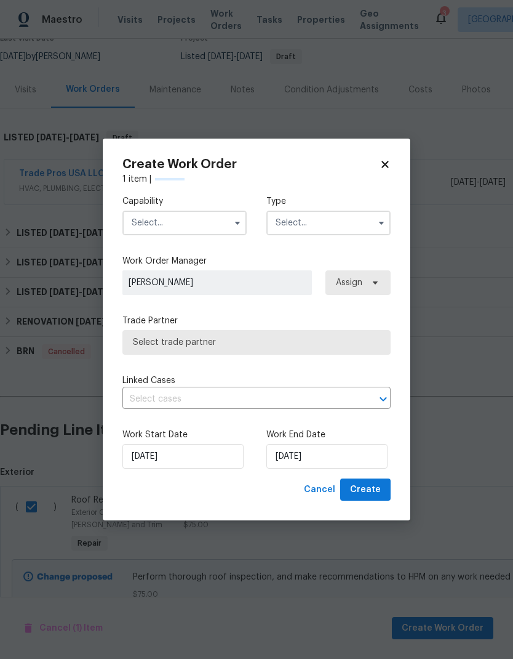
checkbox input "false"
click at [185, 223] on input "text" at bounding box center [184, 223] width 124 height 25
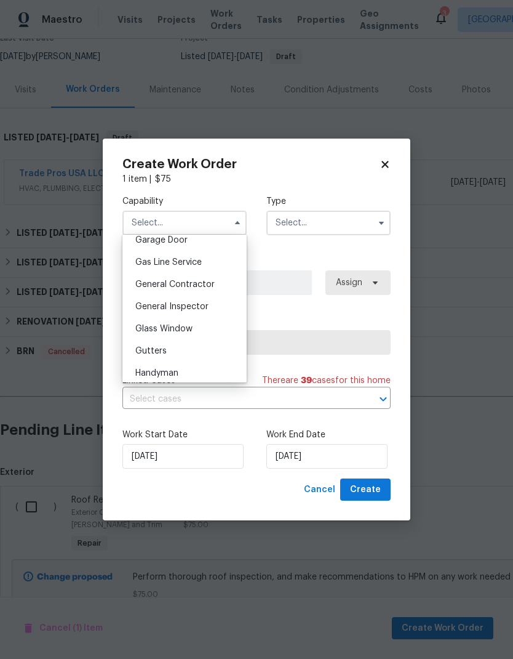
scroll to position [553, 0]
click at [212, 281] on span "General Contractor" at bounding box center [174, 283] width 79 height 9
type input "General Contractor"
click at [334, 227] on input "text" at bounding box center [329, 223] width 124 height 25
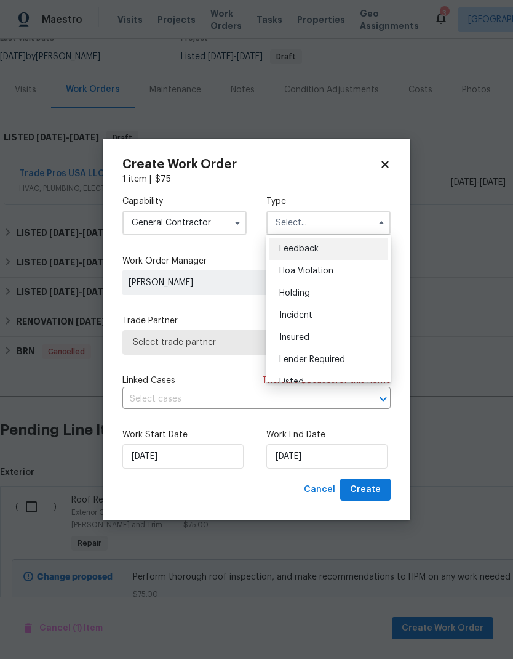
click at [320, 379] on div "Listed" at bounding box center [329, 382] width 118 height 22
type input "Listed"
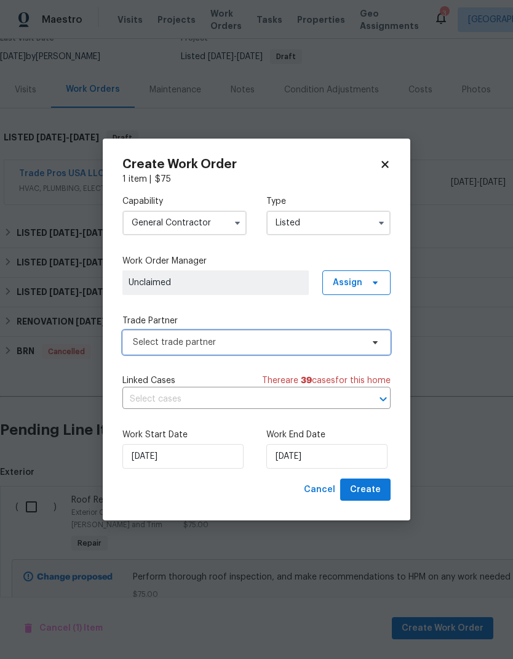
click at [260, 343] on span "Select trade partner" at bounding box center [248, 342] width 230 height 12
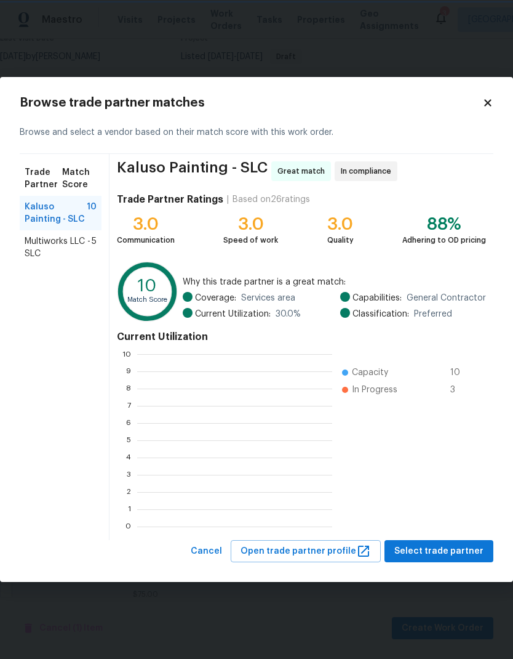
scroll to position [1, 1]
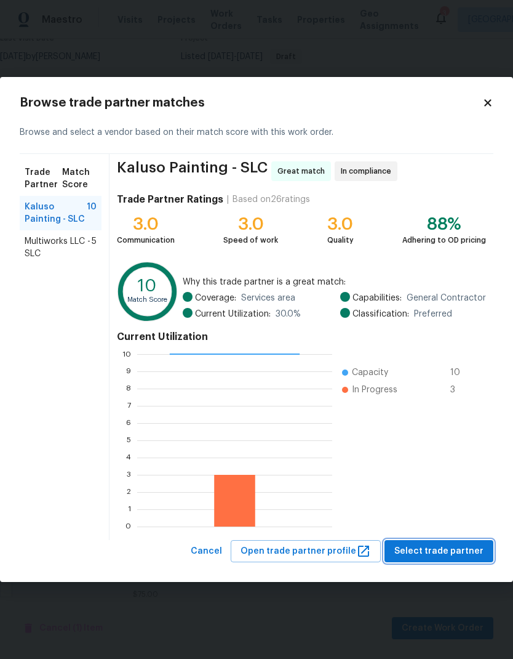
click at [467, 553] on span "Select trade partner" at bounding box center [439, 551] width 89 height 15
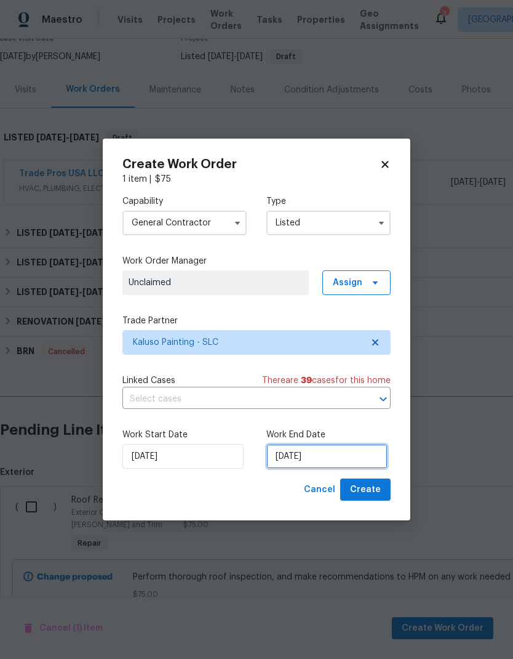
click at [342, 458] on input "[DATE]" at bounding box center [327, 456] width 121 height 25
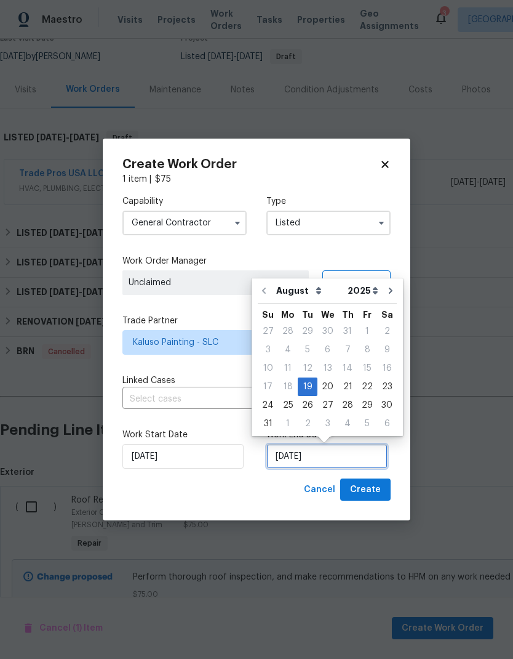
scroll to position [5, 0]
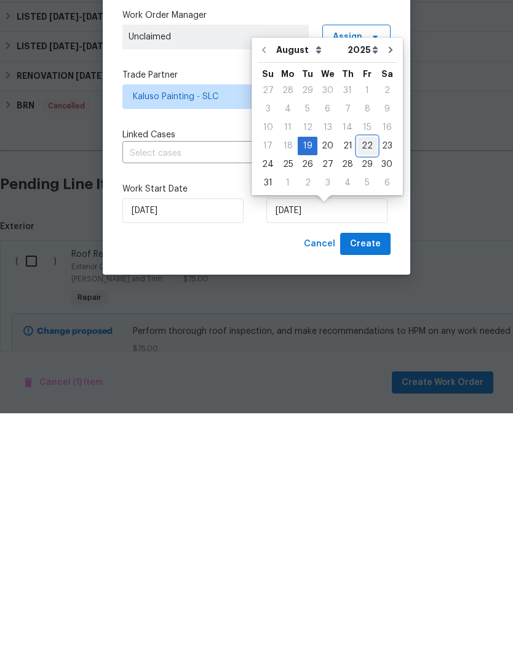
click at [364, 383] on div "22" at bounding box center [368, 391] width 20 height 17
type input "8/22/2025"
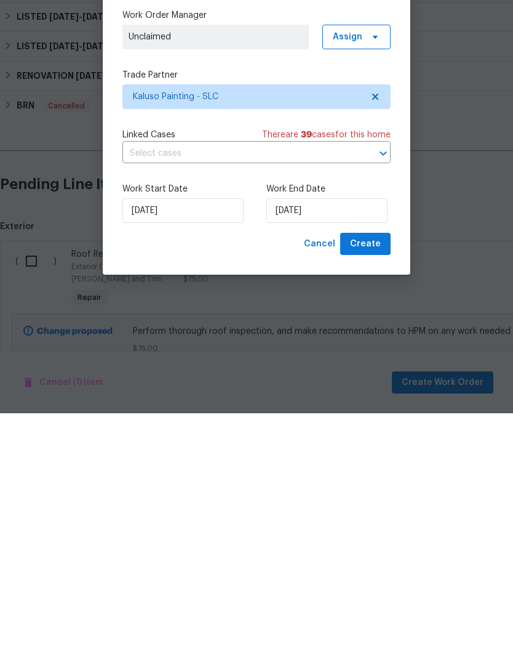
scroll to position [49, 0]
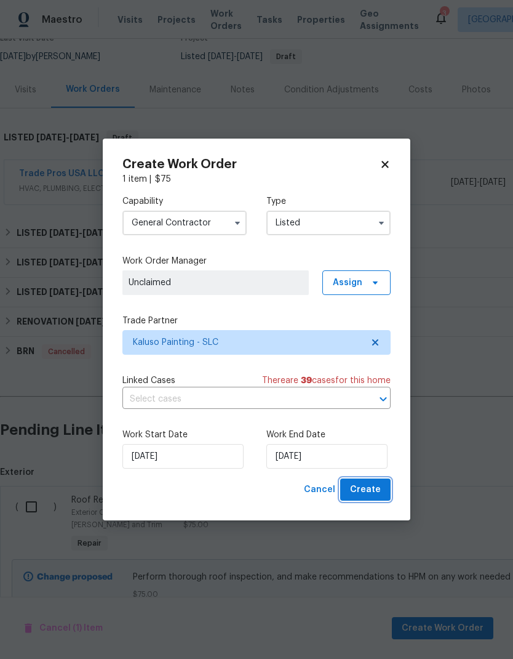
click at [371, 488] on span "Create" at bounding box center [365, 489] width 31 height 15
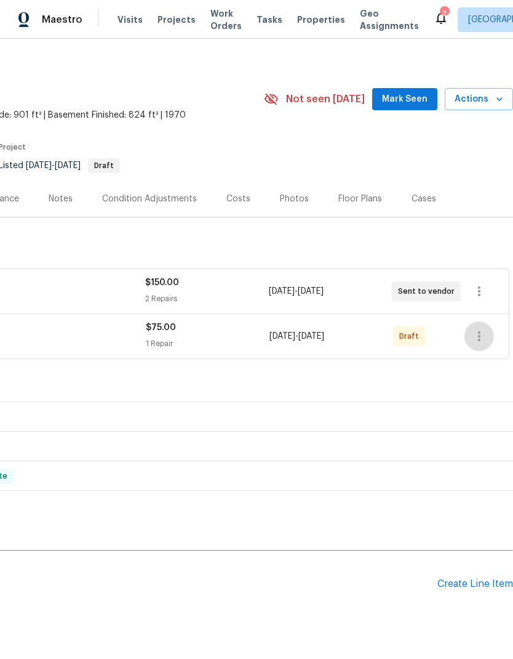
scroll to position [6, 182]
click at [481, 329] on icon "button" at bounding box center [479, 336] width 15 height 15
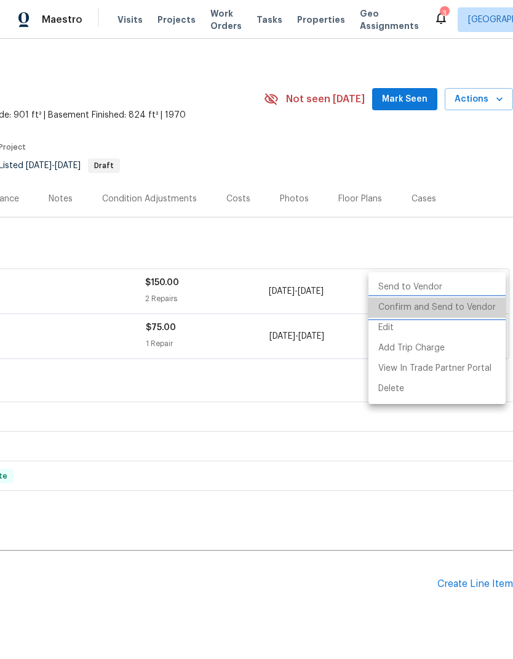
click at [450, 307] on li "Confirm and Send to Vendor" at bounding box center [437, 307] width 137 height 20
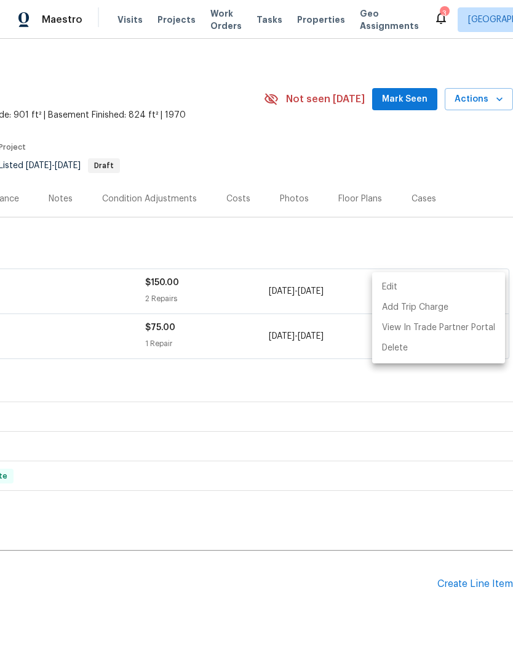
click at [473, 121] on div at bounding box center [256, 329] width 513 height 659
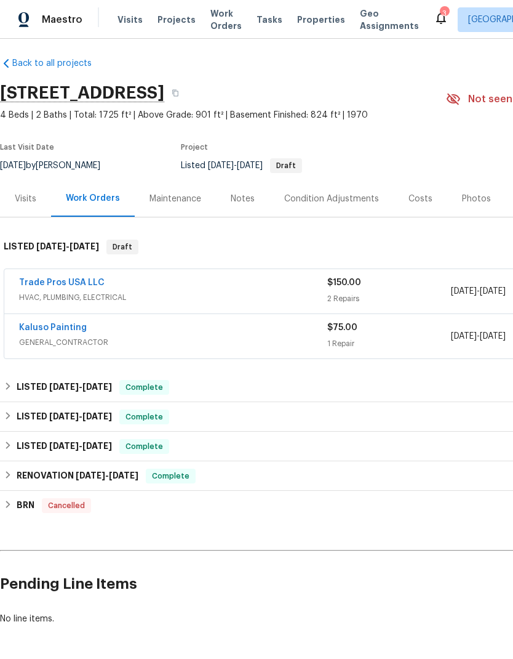
scroll to position [6, 0]
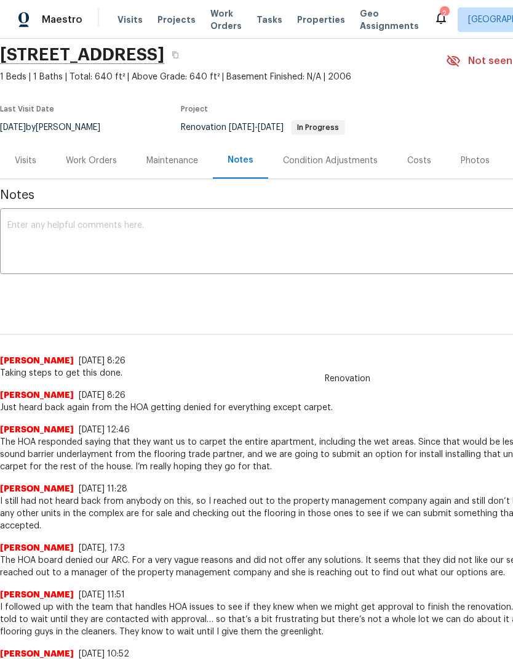
scroll to position [46, 0]
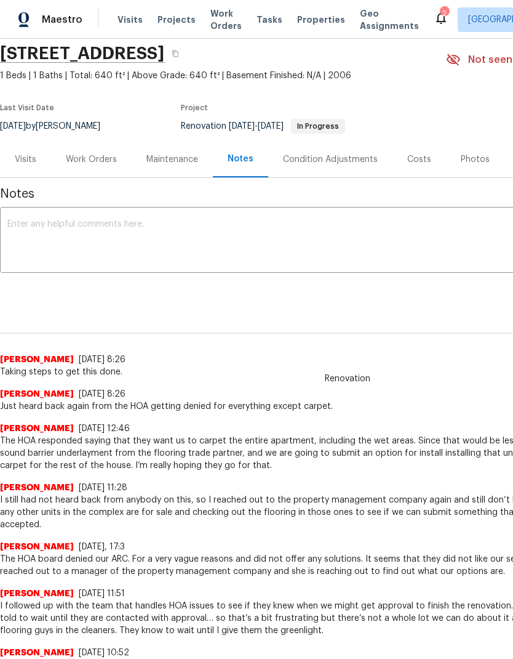
click at [97, 157] on div "Work Orders" at bounding box center [91, 159] width 51 height 12
